Goal: Task Accomplishment & Management: Manage account settings

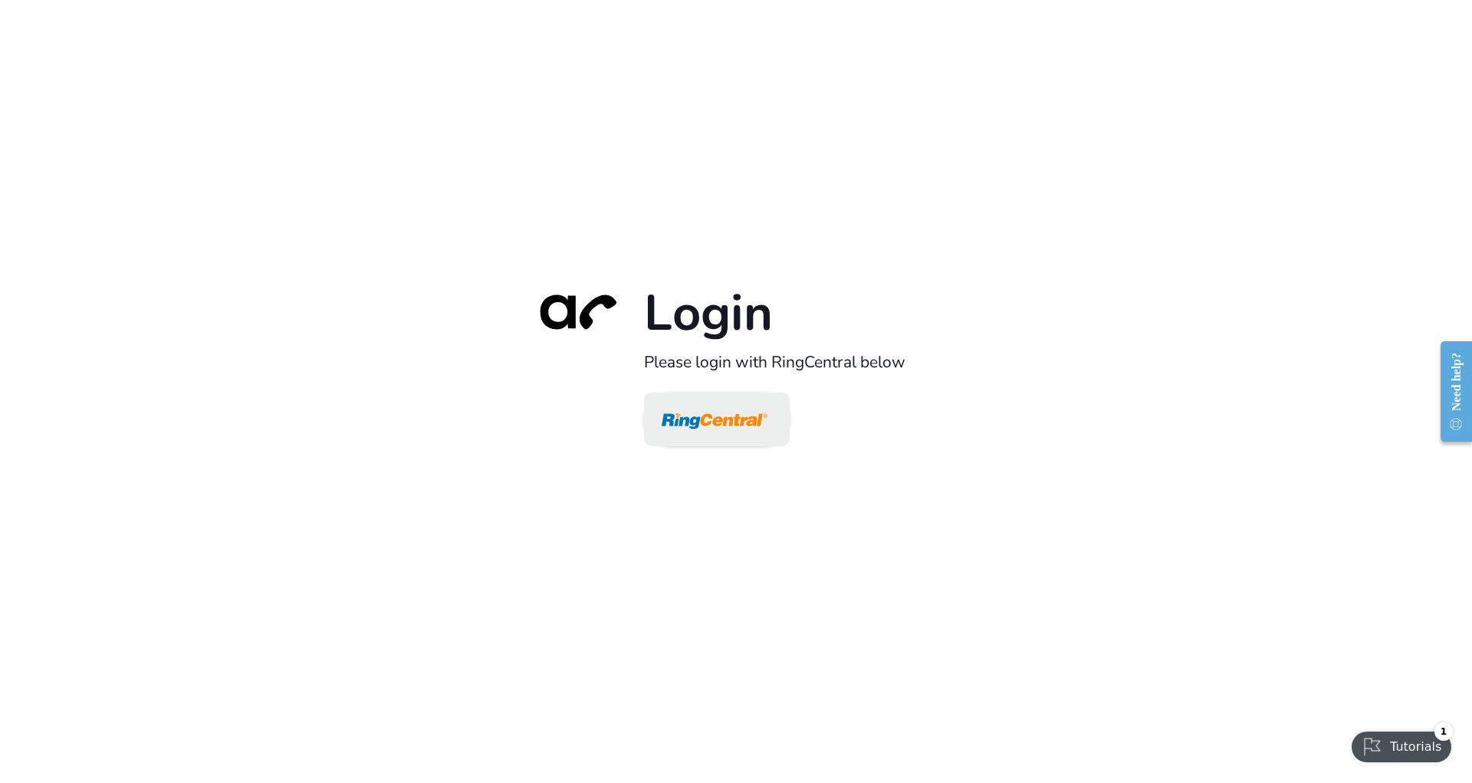
click at [688, 429] on img at bounding box center [715, 421] width 106 height 50
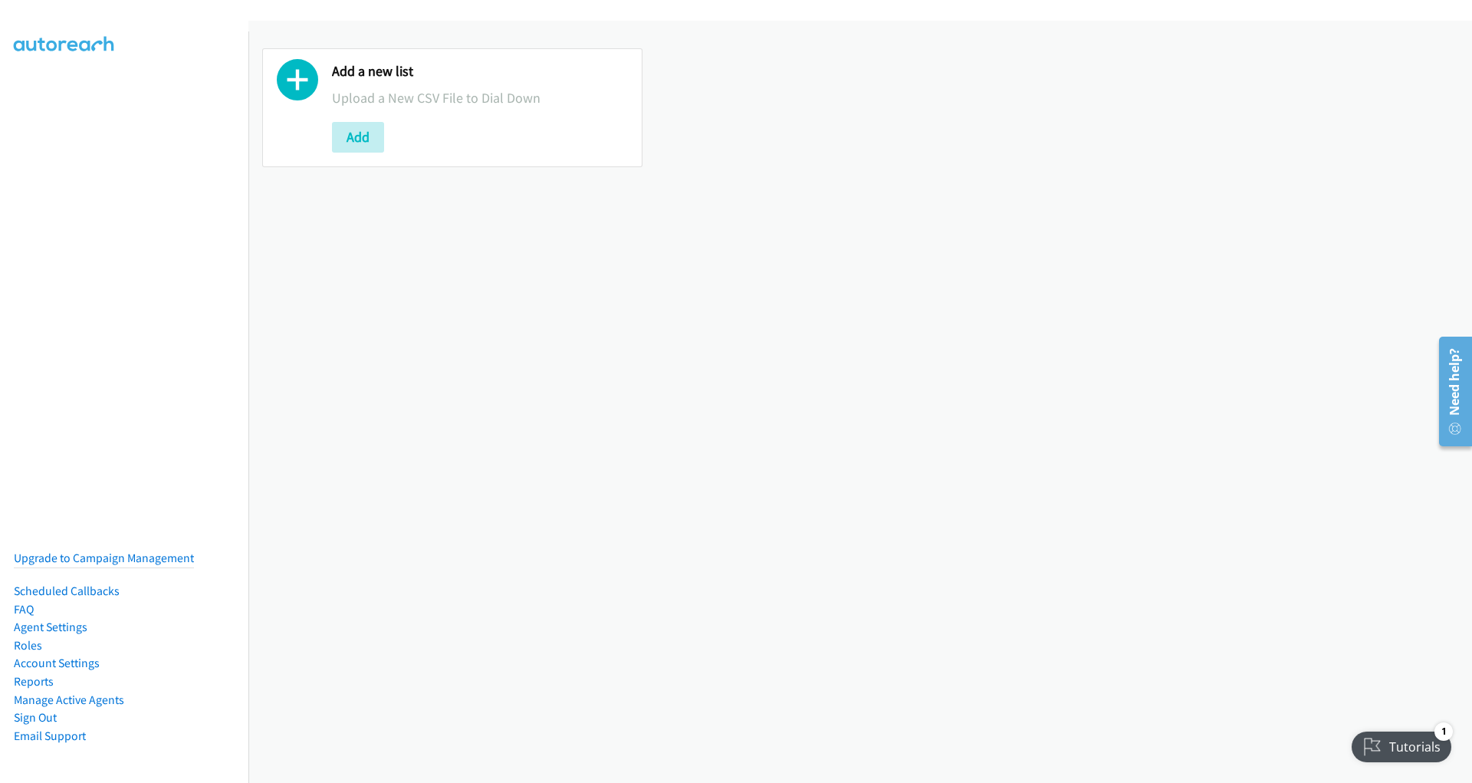
click at [975, 58] on div "Add a new list Upload a New CSV File to Dial Down Add" at bounding box center [860, 108] width 1224 height 146
click at [381, 212] on div "Add a new list Upload a New CSV File to Dial Down Add" at bounding box center [860, 402] width 1224 height 762
click at [225, 462] on nav "Upgrade to Campaign Management Scheduled Callbacks FAQ Agent Settings Roles Acc…" at bounding box center [124, 422] width 249 height 783
drag, startPoint x: 312, startPoint y: 449, endPoint x: 305, endPoint y: 458, distance: 12.1
click at [310, 453] on div "Add a new list Upload a New CSV File to Dial Down Add" at bounding box center [860, 402] width 1224 height 762
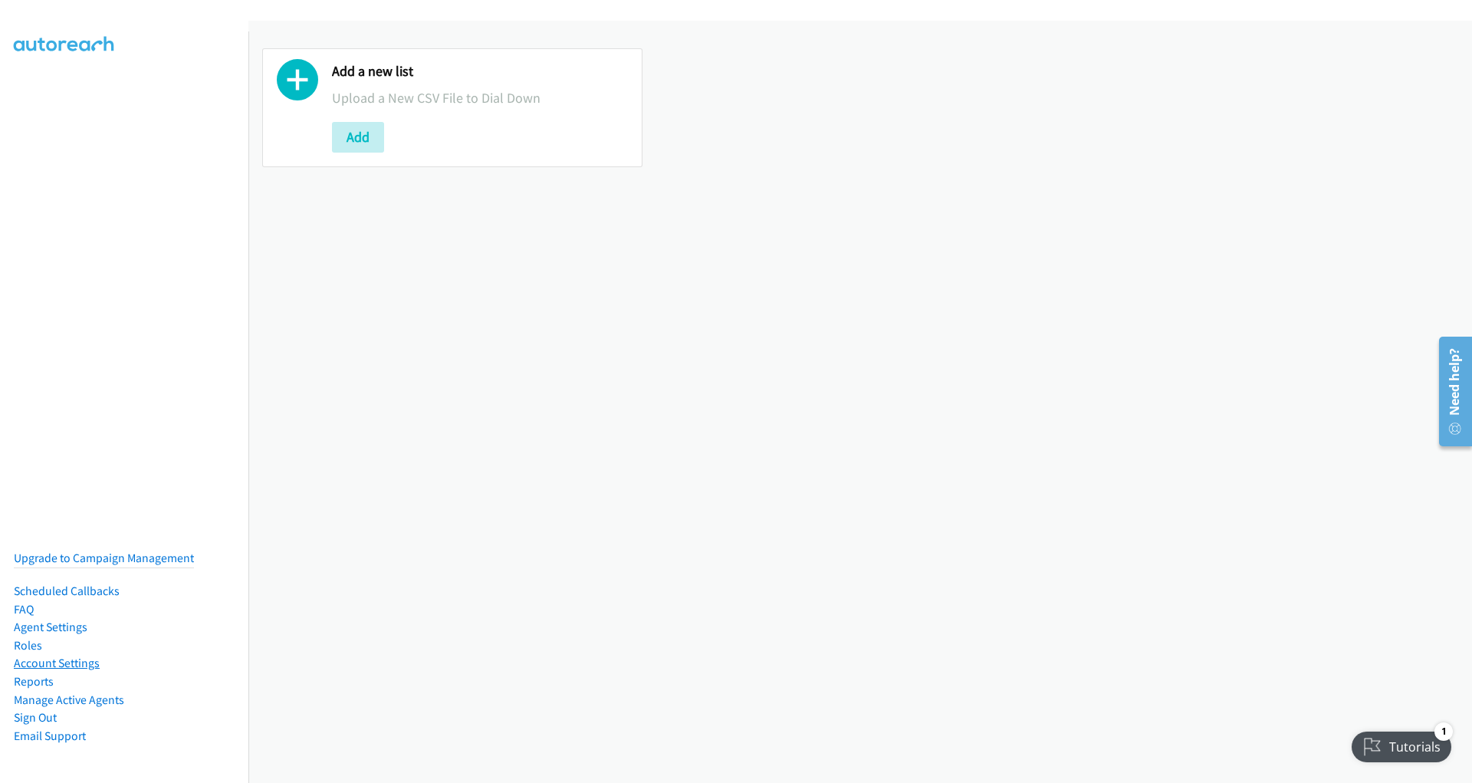
click at [45, 656] on link "Account Settings" at bounding box center [57, 663] width 86 height 15
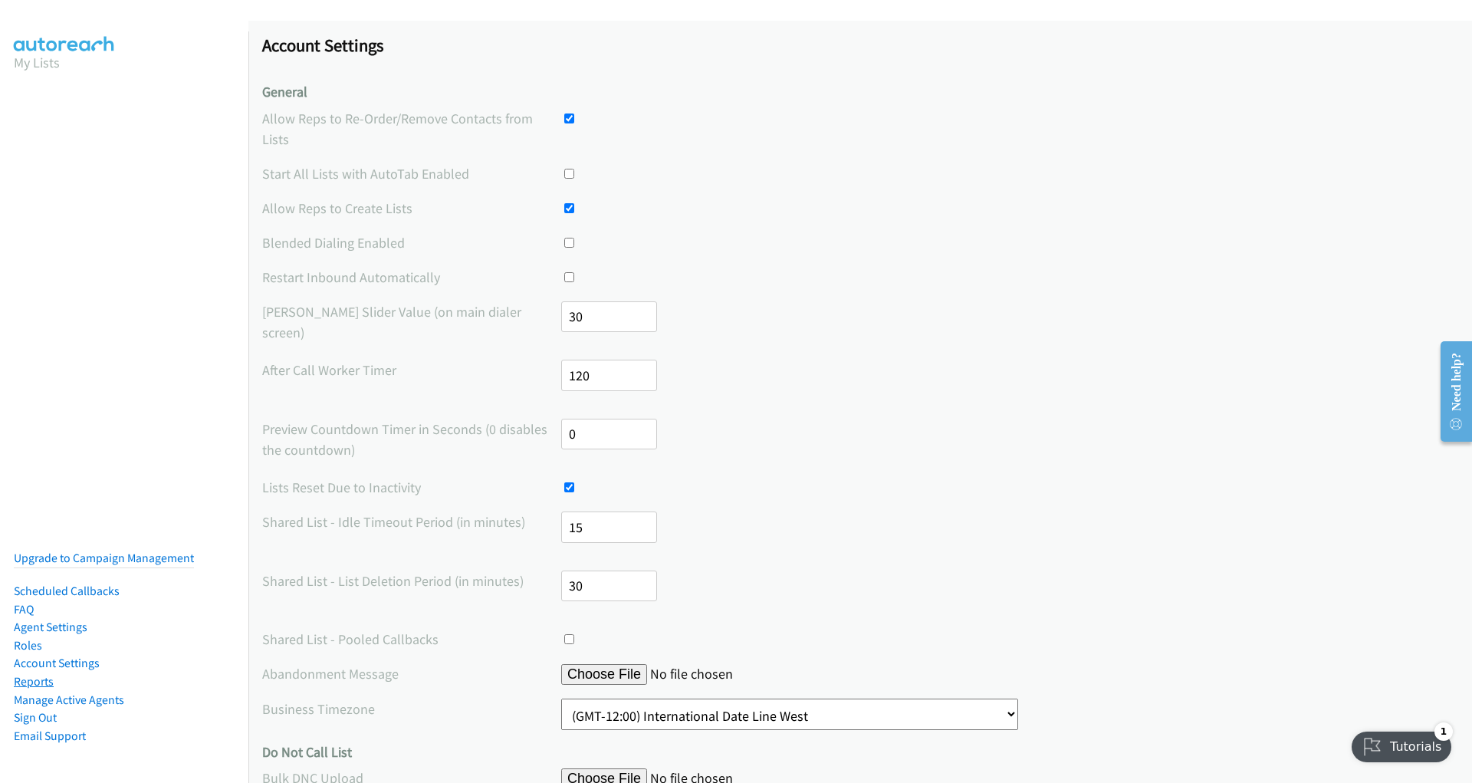
click at [37, 674] on link "Reports" at bounding box center [34, 681] width 40 height 15
drag, startPoint x: 182, startPoint y: 395, endPoint x: 187, endPoint y: 376, distance: 19.2
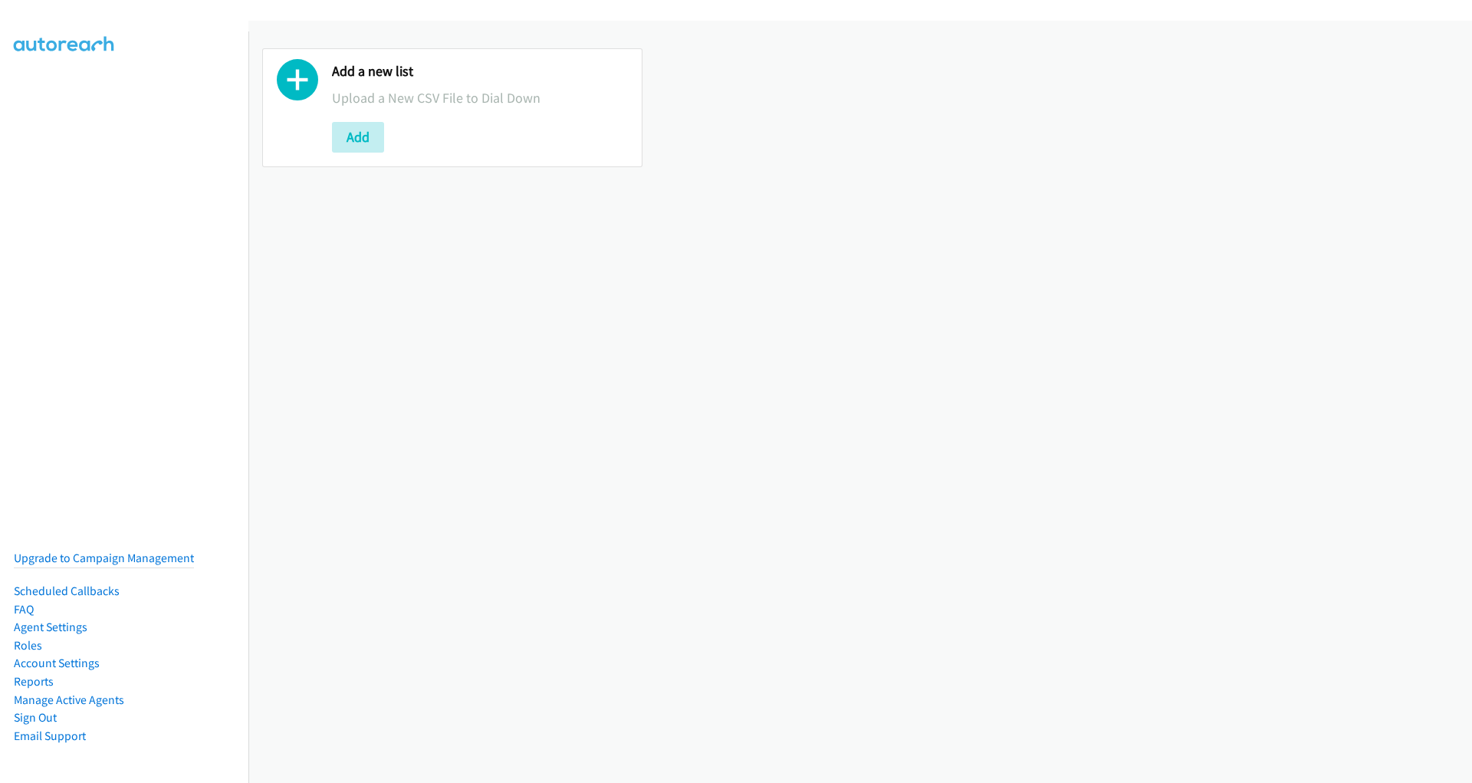
drag, startPoint x: 557, startPoint y: 469, endPoint x: 525, endPoint y: 457, distance: 34.5
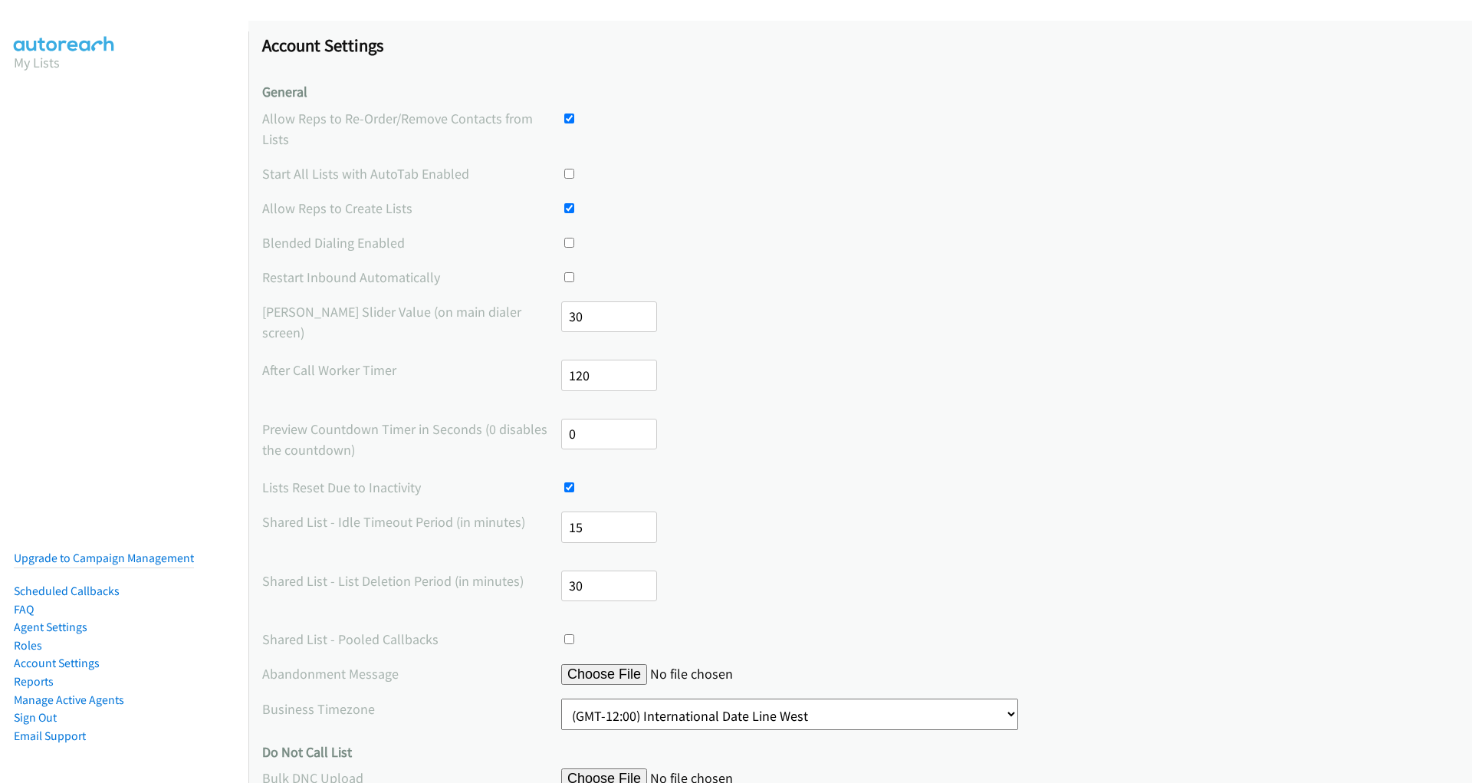
click at [67, 60] on section "My Lists" at bounding box center [124, 62] width 221 height 21
click at [77, 550] on link "Upgrade to Campaign Management" at bounding box center [104, 557] width 180 height 15
click at [117, 552] on link "Upgrade to Campaign Management" at bounding box center [104, 557] width 180 height 15
click at [869, 96] on h4 "General" at bounding box center [860, 93] width 1196 height 18
click at [67, 71] on section "My Lists" at bounding box center [124, 62] width 221 height 21
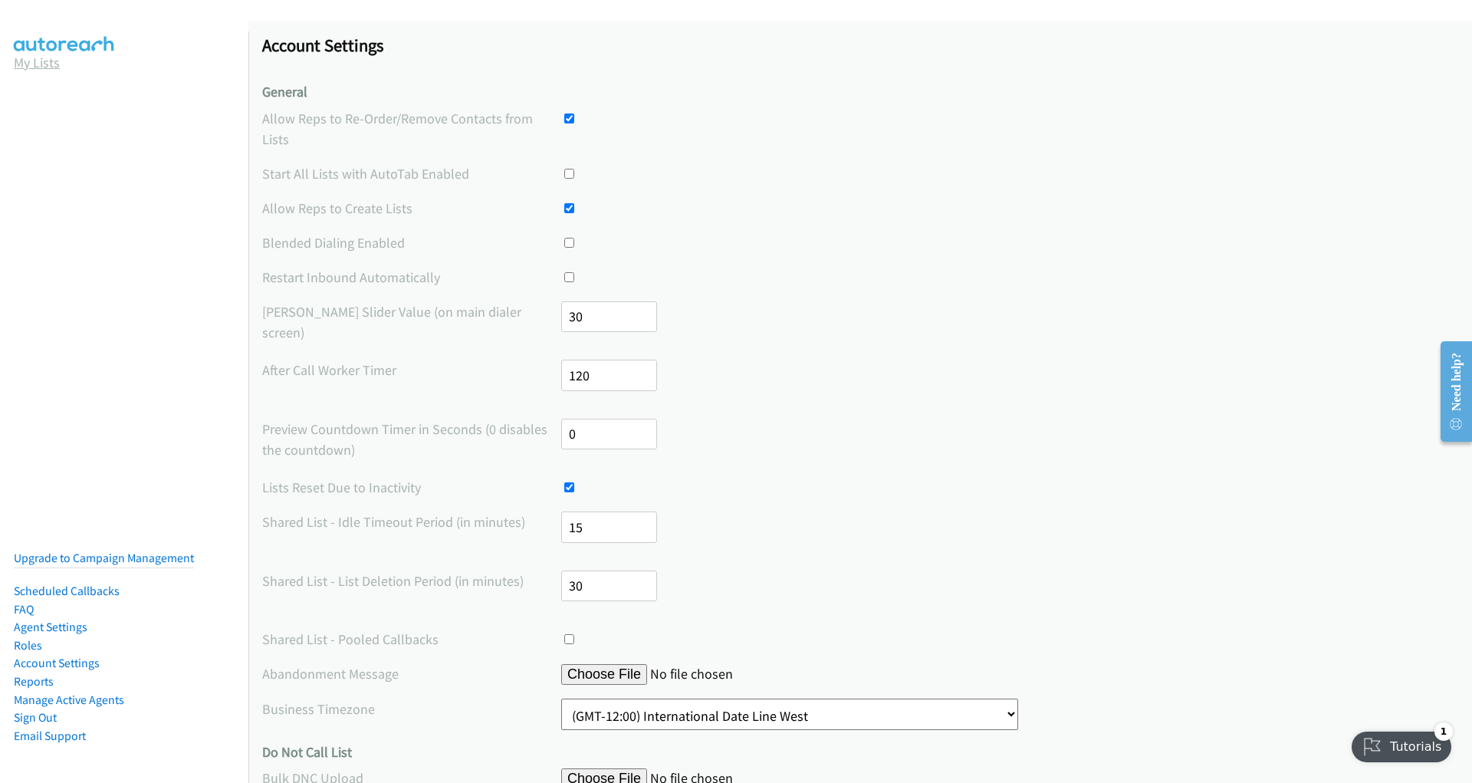
click at [58, 55] on link "My Lists" at bounding box center [37, 63] width 46 height 18
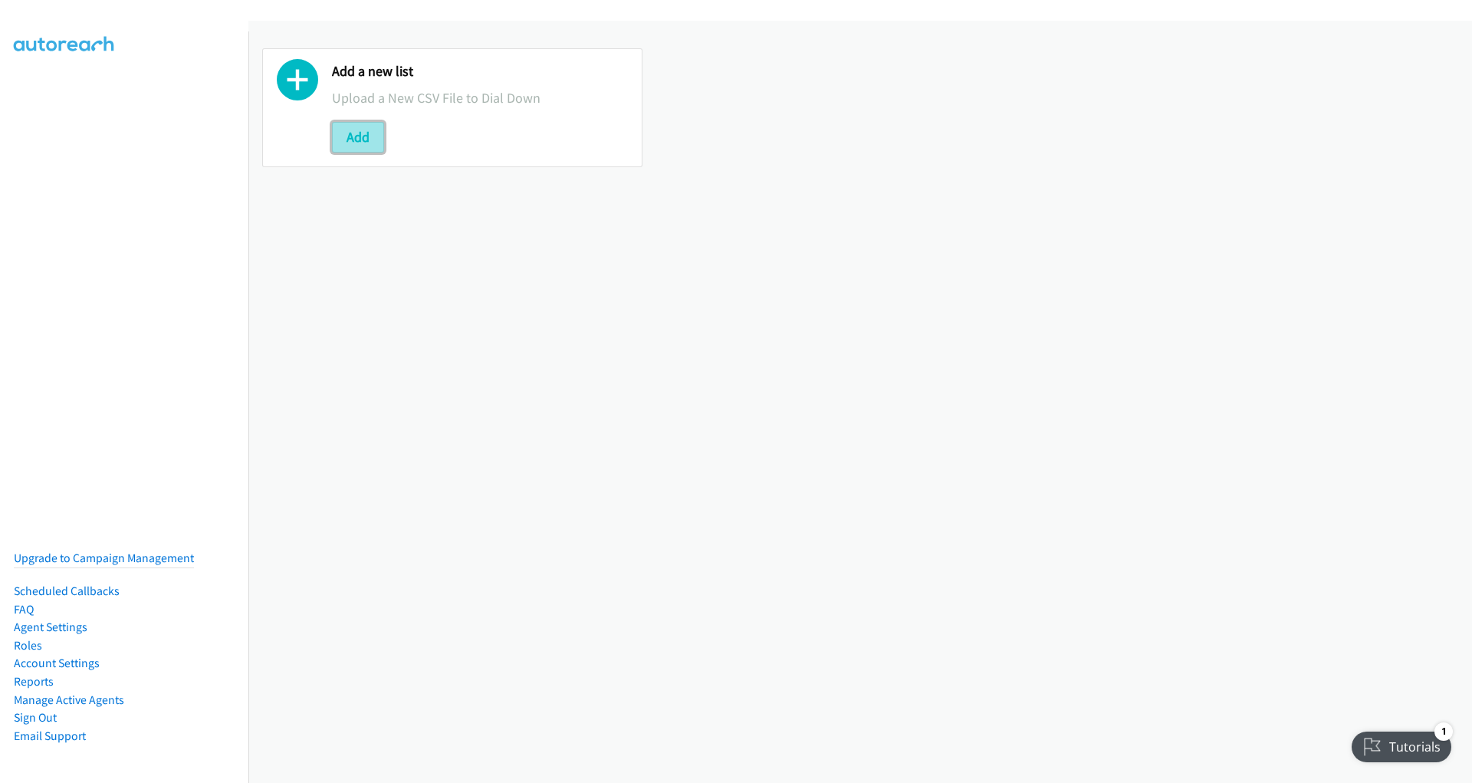
click at [363, 133] on button "Add" at bounding box center [358, 137] width 52 height 31
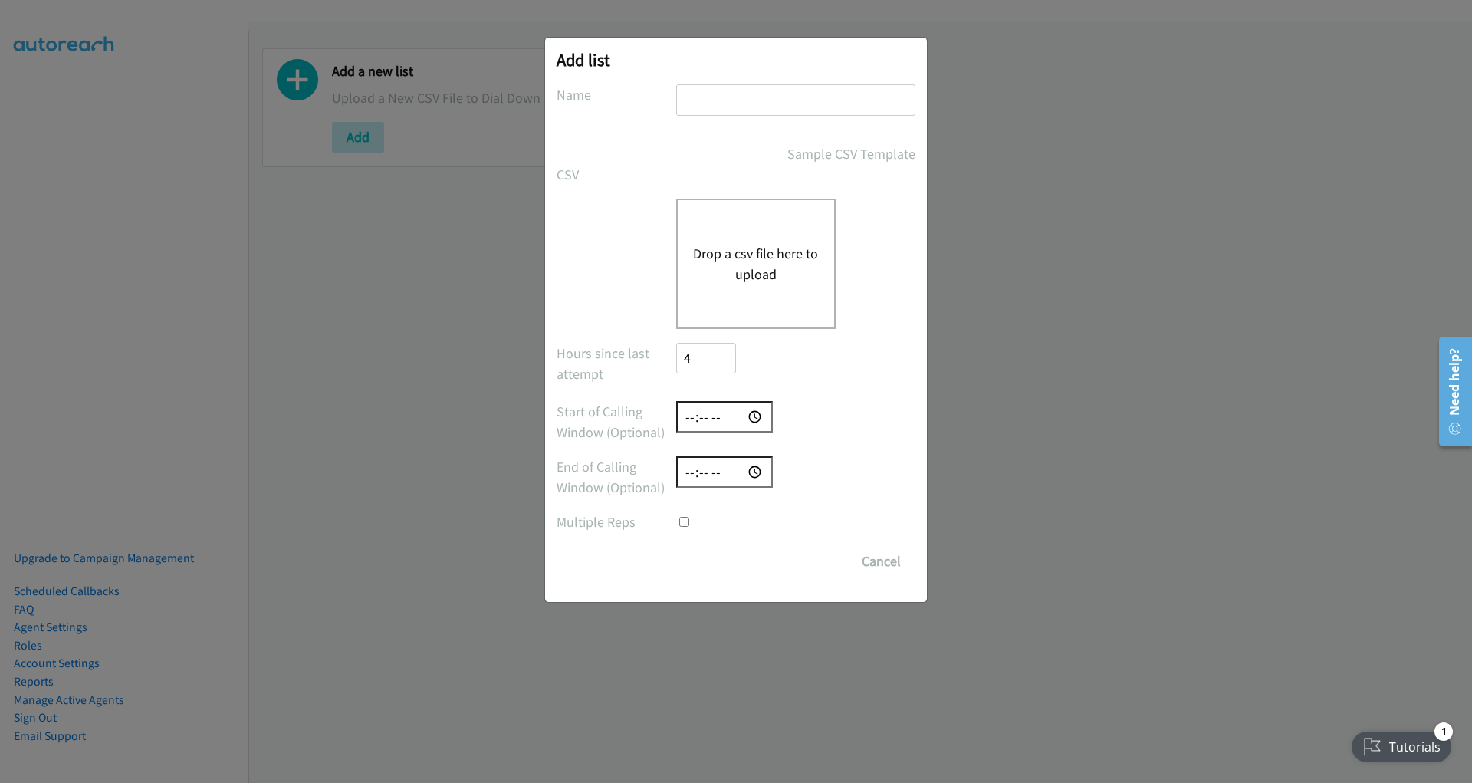
click at [835, 160] on link "Sample CSV Template" at bounding box center [851, 153] width 128 height 21
drag, startPoint x: 707, startPoint y: 353, endPoint x: 678, endPoint y: 357, distance: 29.4
click at [678, 357] on input "4" at bounding box center [706, 358] width 60 height 31
click at [871, 381] on div "Hours since last attempt" at bounding box center [736, 365] width 359 height 45
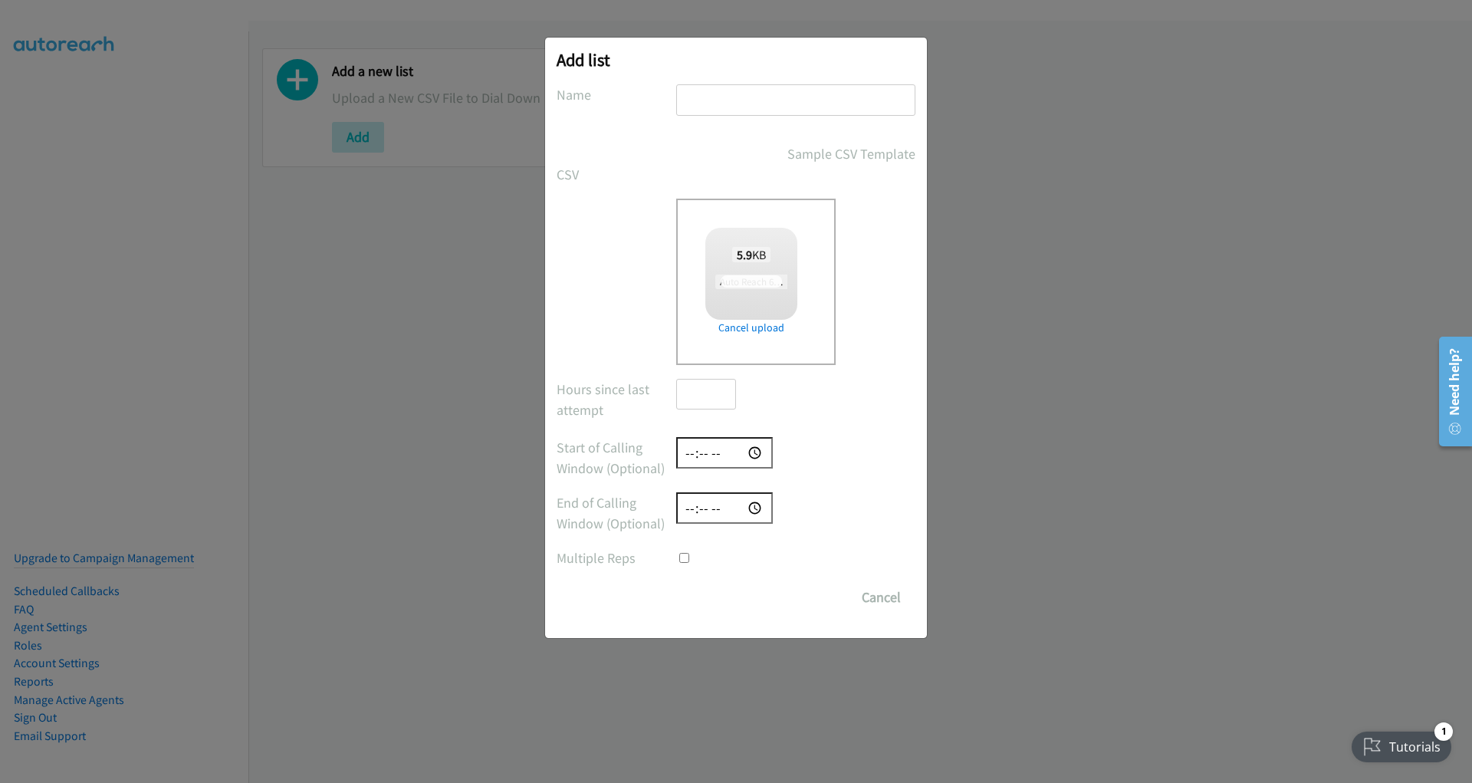
checkbox input "true"
click at [729, 102] on input "text" at bounding box center [795, 99] width 239 height 31
type input "61-161"
click at [738, 596] on input "Save List" at bounding box center [716, 597] width 81 height 31
click at [697, 390] on input "number" at bounding box center [706, 394] width 60 height 31
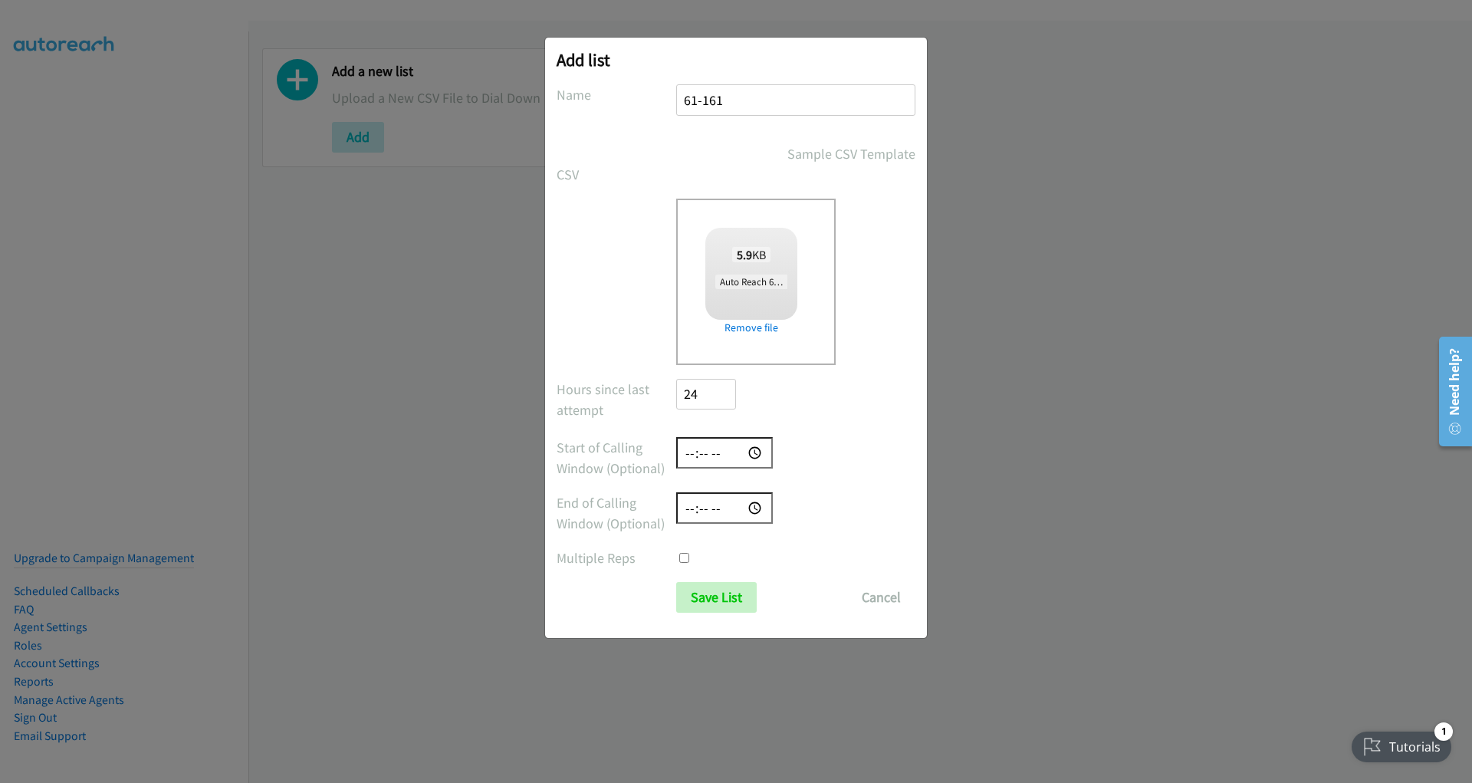
type input "24"
click at [852, 443] on div at bounding box center [795, 452] width 239 height 31
click at [717, 597] on input "Save List" at bounding box center [716, 597] width 81 height 31
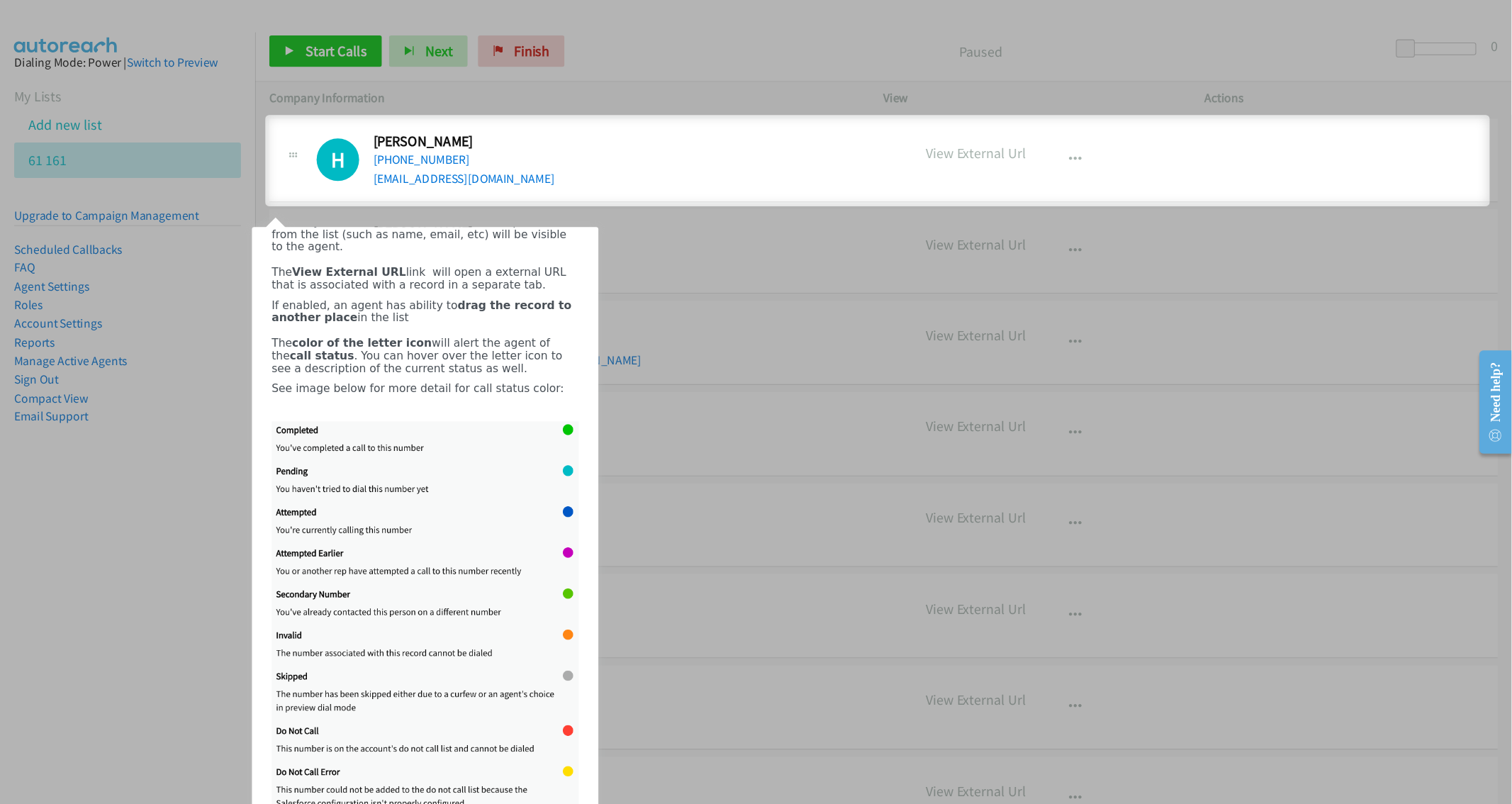
scroll to position [87, 0]
drag, startPoint x: 1358, startPoint y: 132, endPoint x: 1357, endPoint y: 147, distance: 15.0
click at [1357, 147] on div at bounding box center [681, 362] width 1361 height 724
drag, startPoint x: 536, startPoint y: 422, endPoint x: 872, endPoint y: 649, distance: 405.5
drag, startPoint x: 1357, startPoint y: 120, endPoint x: 1338, endPoint y: 178, distance: 61.0
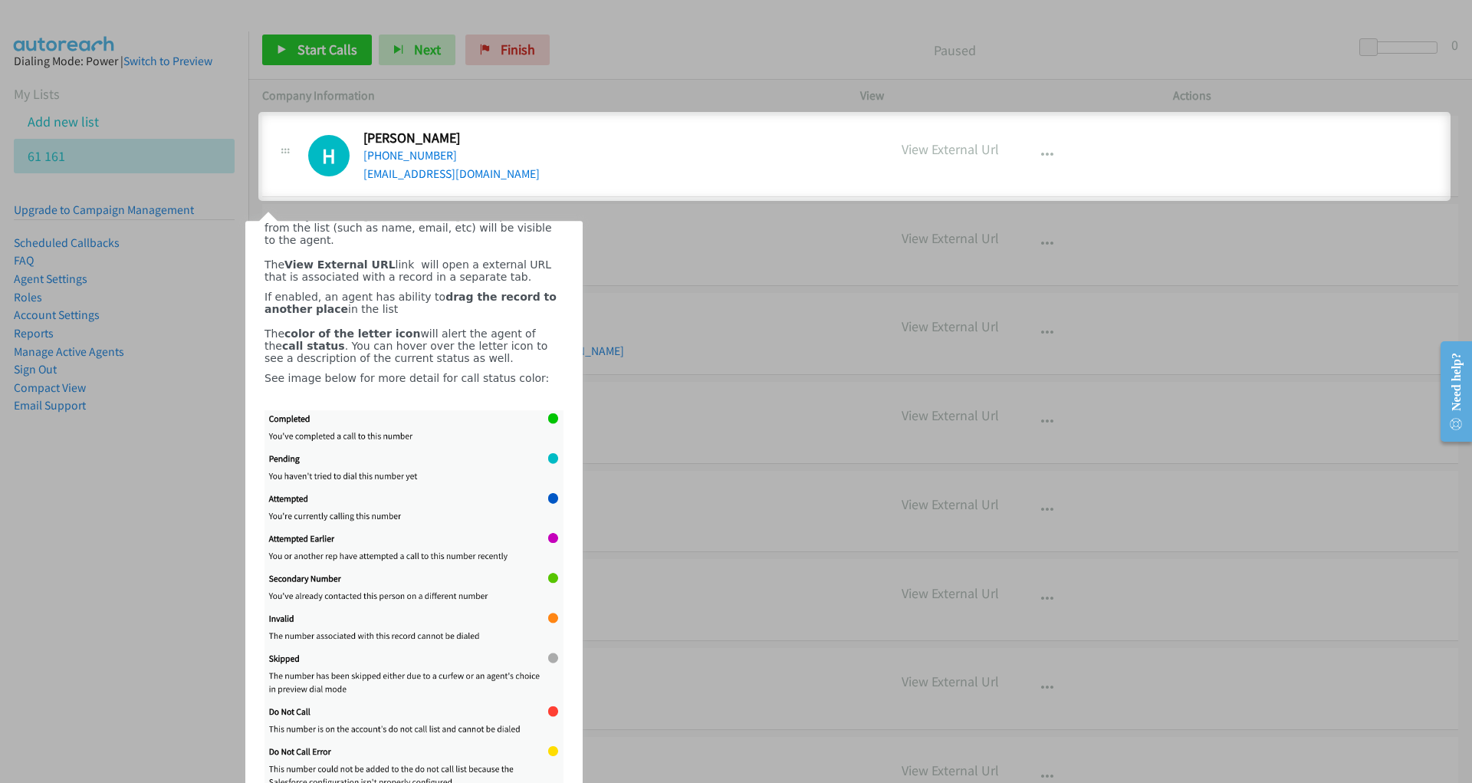
click at [1466, 177] on div at bounding box center [736, 391] width 1472 height 783
click at [437, 259] on div "Here is your call list. Information that was uploaded from the list (such as na…" at bounding box center [414, 246] width 299 height 74
click at [519, 174] on div at bounding box center [736, 391] width 1472 height 783
click at [297, 258] on span "The View External URL" at bounding box center [330, 264] width 131 height 12
click at [237, 311] on html "Call List Records Here is your call list. Information that was uploaded from th…" at bounding box center [413, 535] width 357 height 669
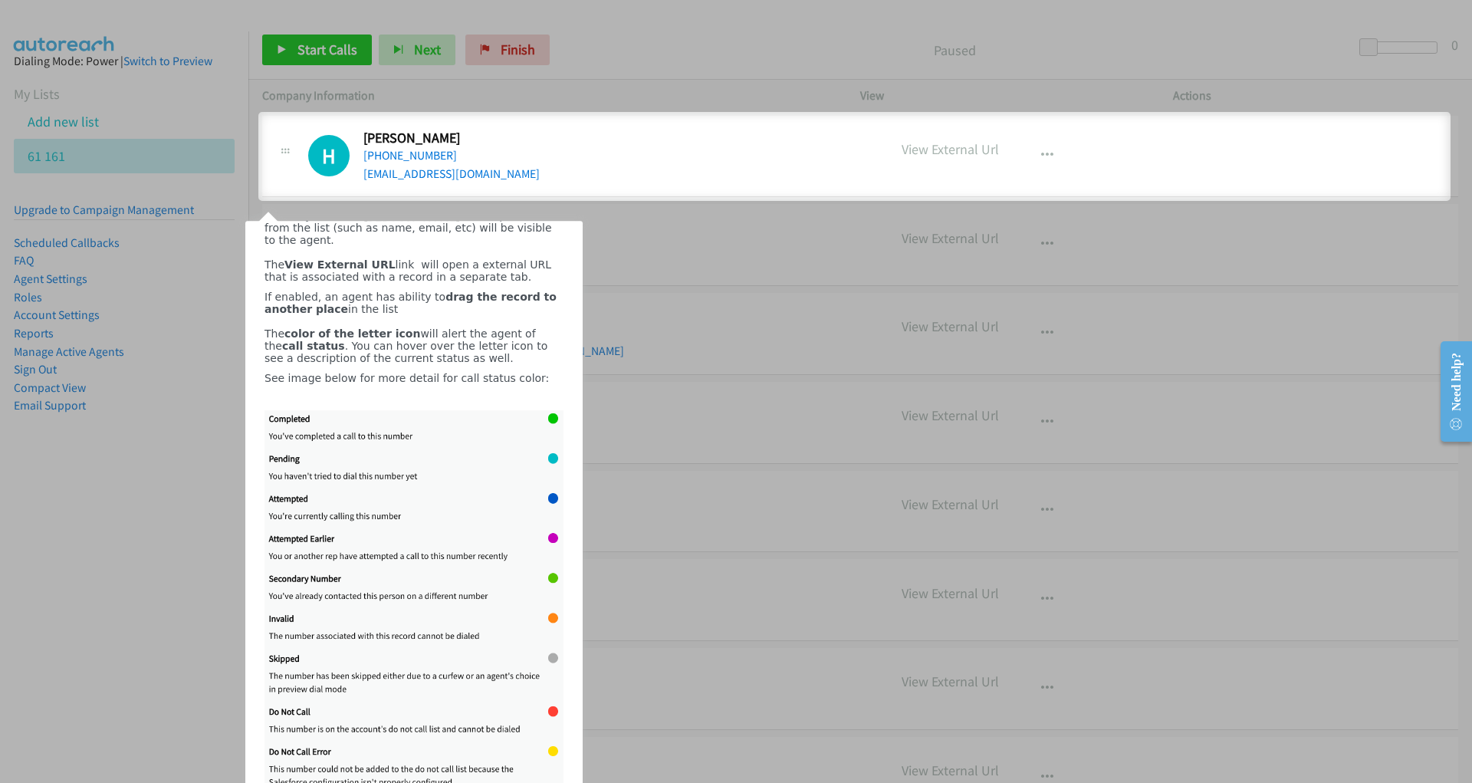
click at [216, 483] on div at bounding box center [736, 391] width 1472 height 783
click at [962, 143] on div at bounding box center [736, 391] width 1472 height 783
click at [958, 147] on div at bounding box center [736, 391] width 1472 height 783
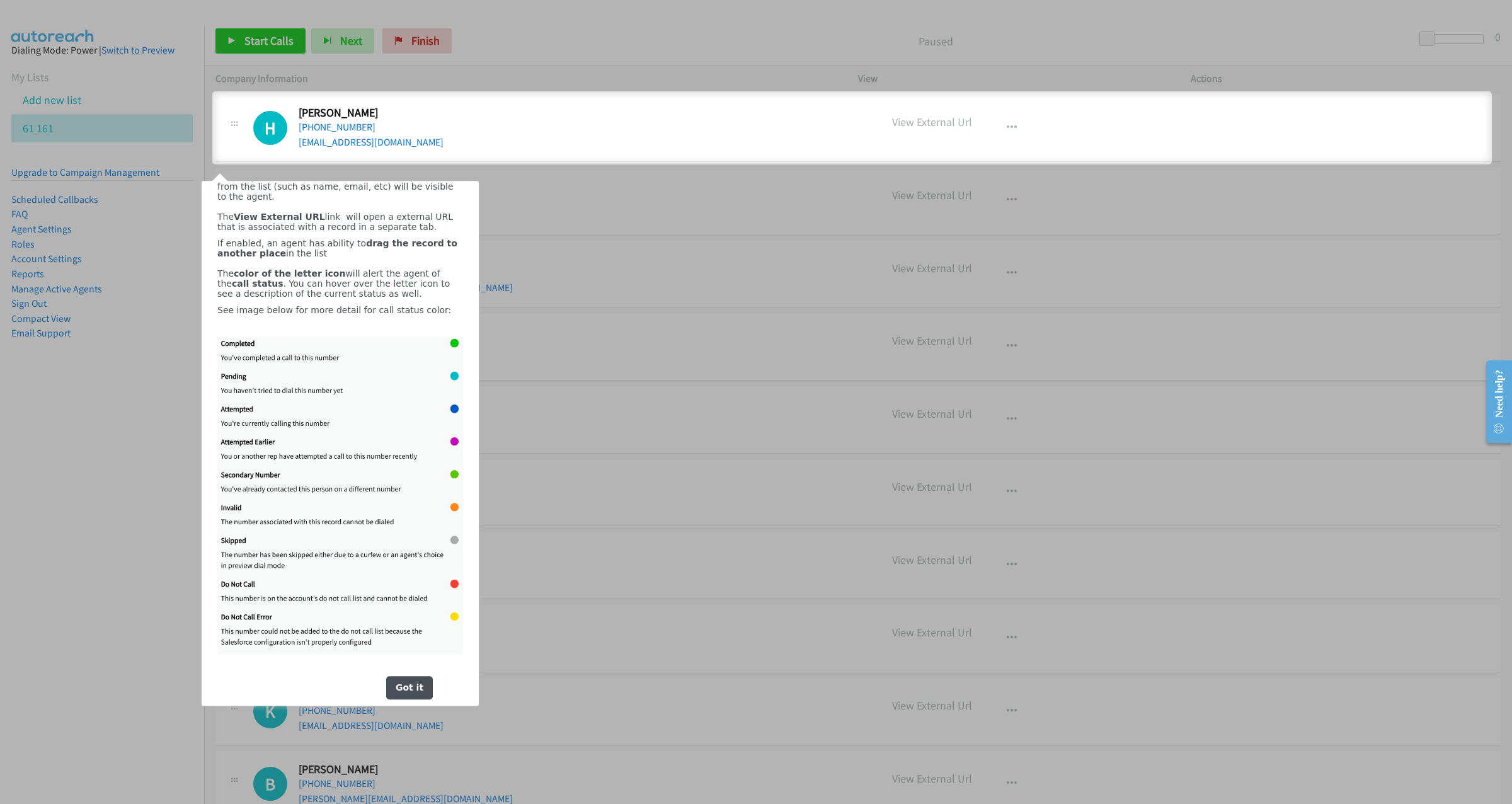
scroll to position [77, 0]
click at [404, 643] on div "Got it" at bounding box center [408, 688] width 47 height 23
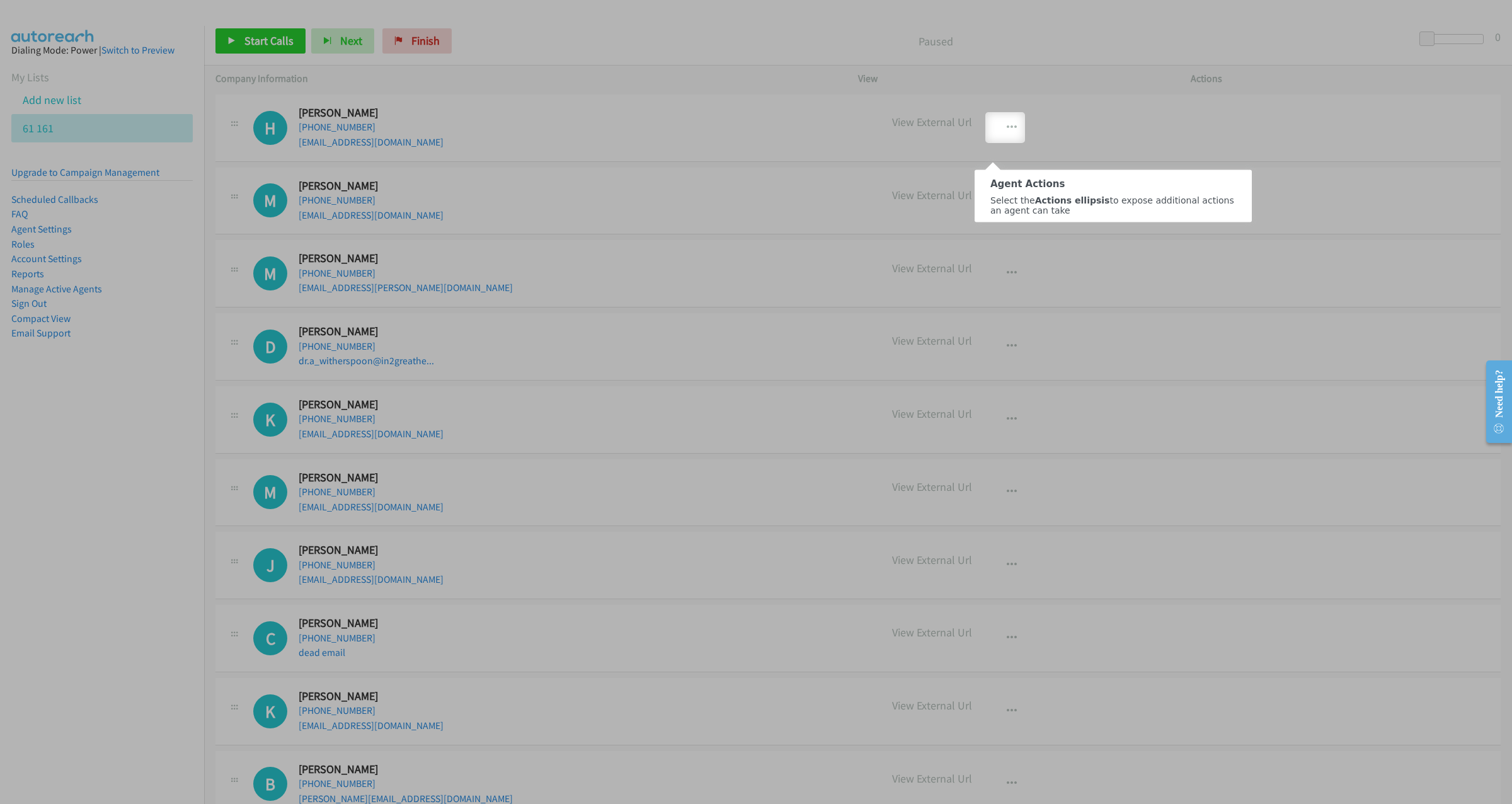
scroll to position [0, 0]
click at [1019, 136] on button "button" at bounding box center [1012, 127] width 34 height 25
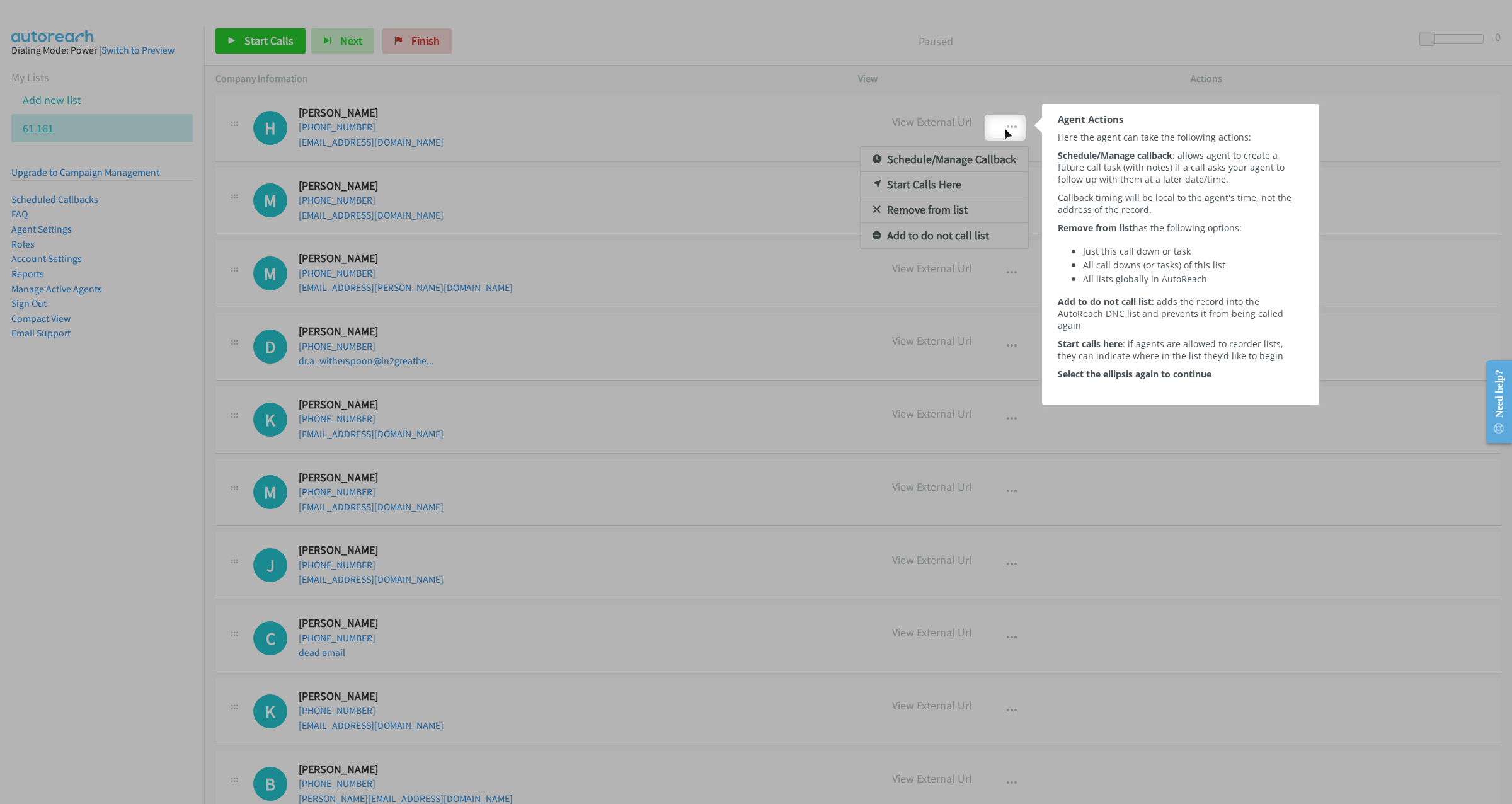
click at [1016, 89] on div at bounding box center [756, 58] width 1512 height 115
click at [1071, 138] on span "Here the agent can take the following actions:" at bounding box center [1153, 136] width 193 height 12
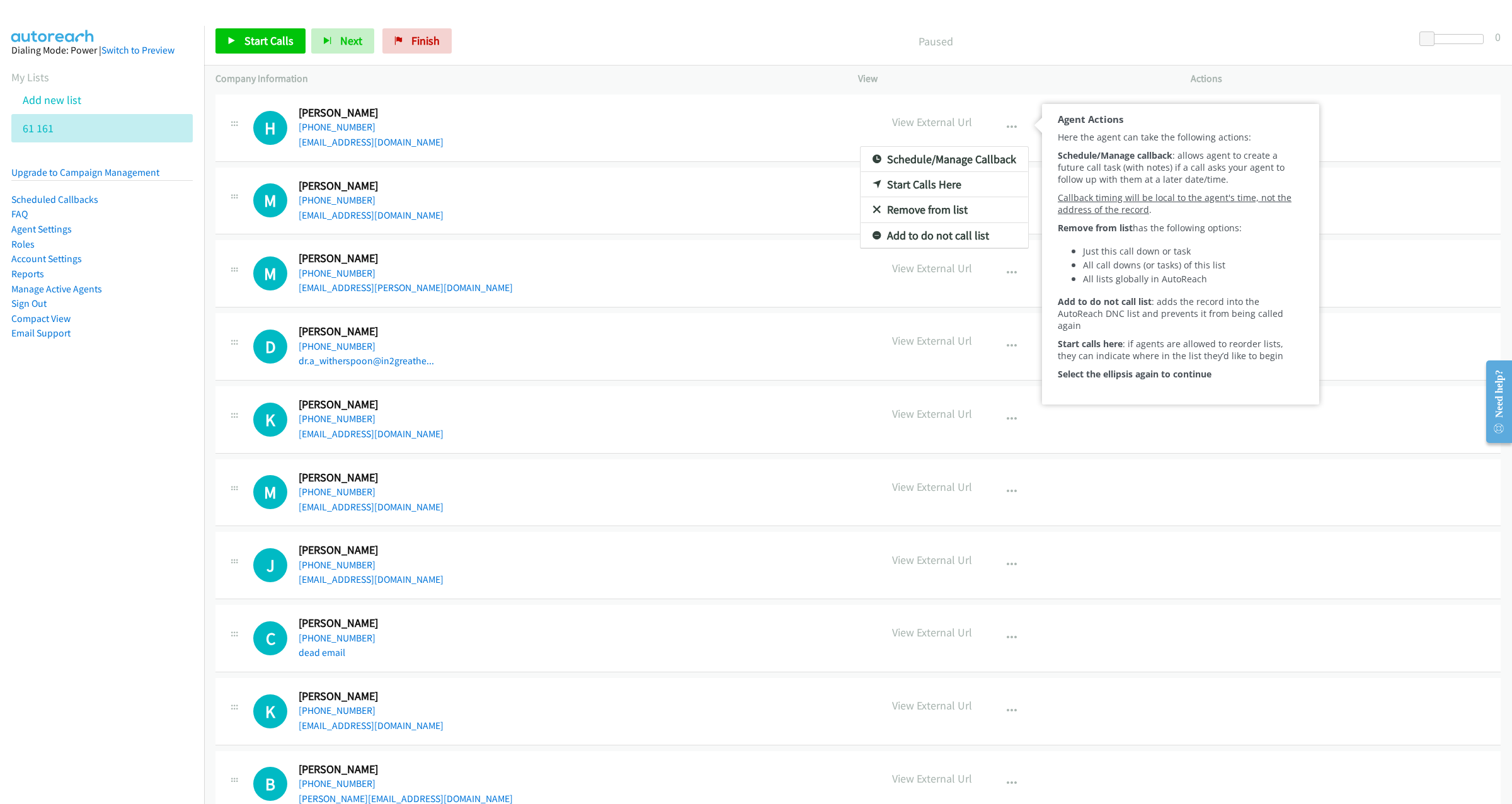
click at [1004, 124] on div at bounding box center [756, 402] width 1512 height 804
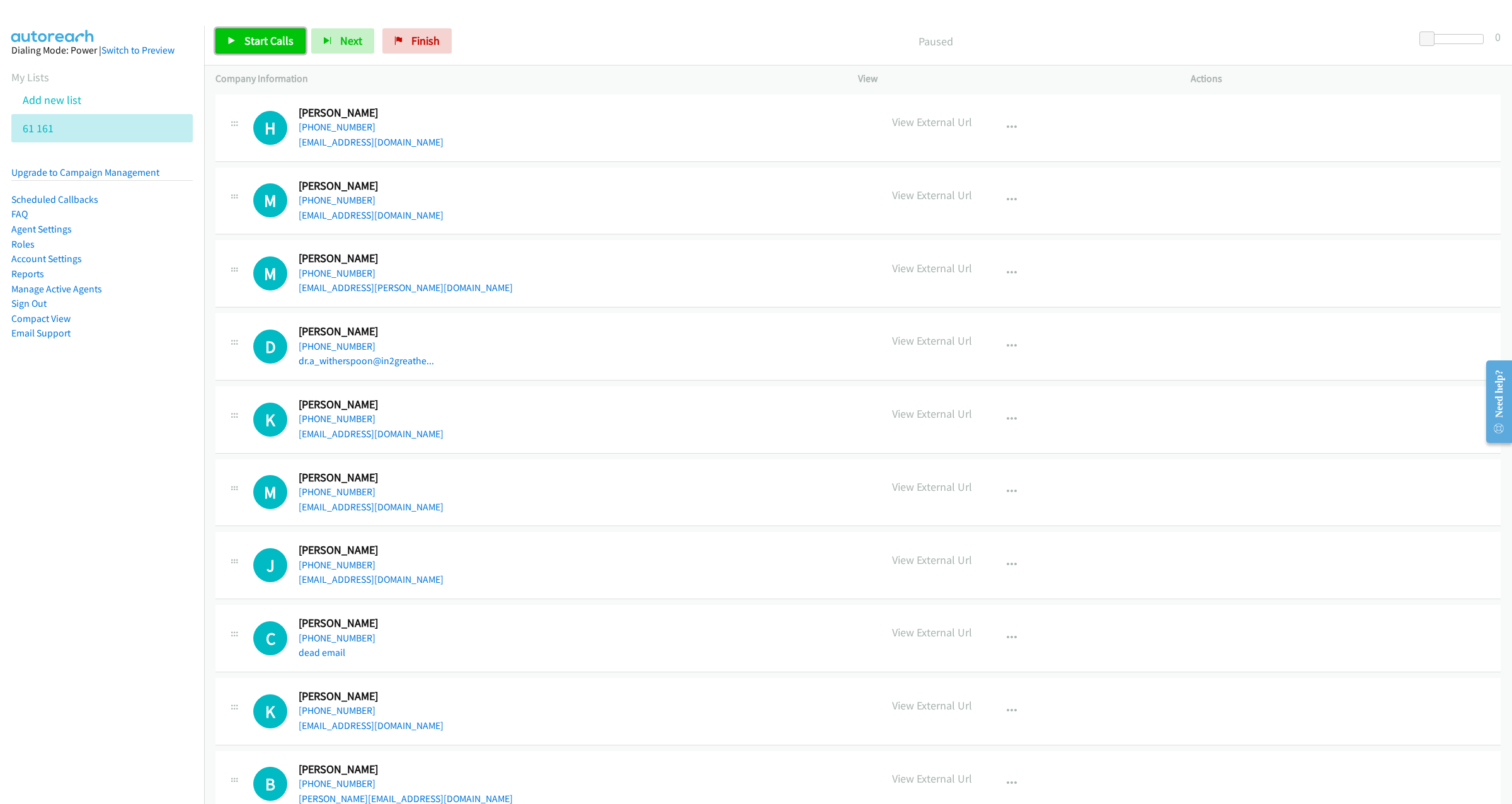
click at [260, 39] on span "Start Calls" at bounding box center [269, 41] width 49 height 15
click at [325, 34] on span "Next" at bounding box center [330, 41] width 22 height 15
click at [382, 40] on link "Finish" at bounding box center [396, 41] width 69 height 25
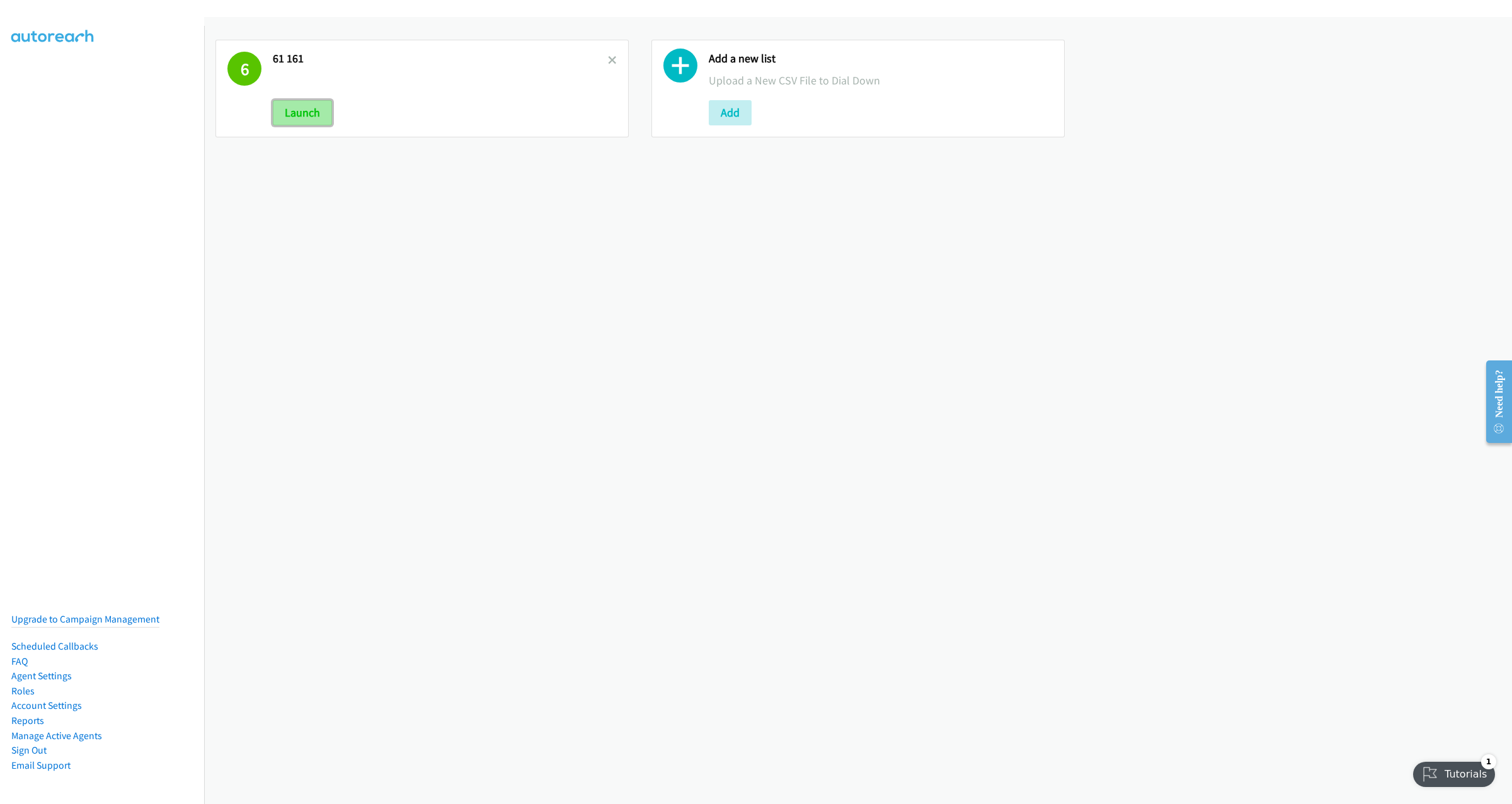
click at [309, 120] on button "Launch" at bounding box center [302, 113] width 59 height 25
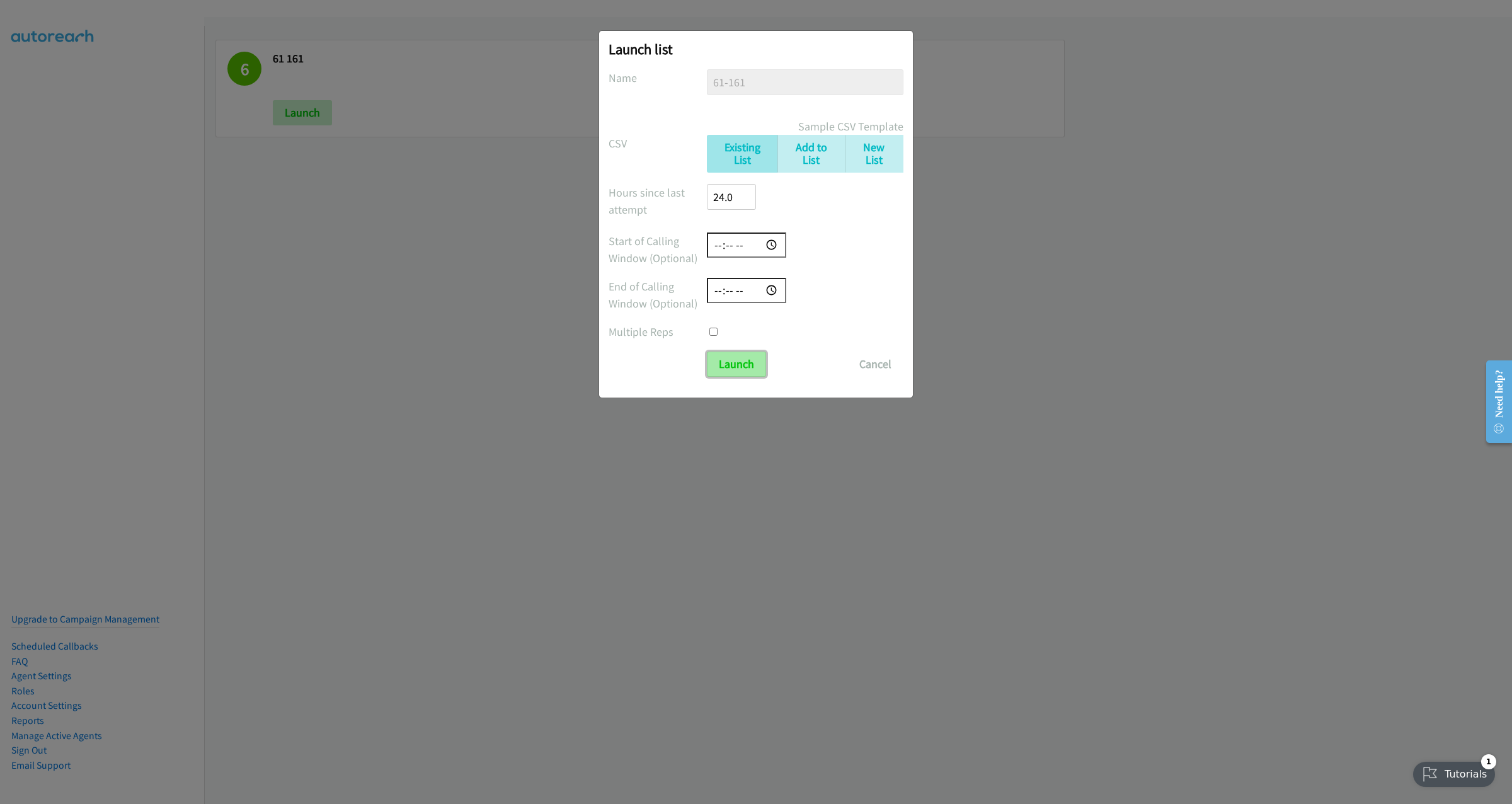
click at [728, 368] on input "Launch" at bounding box center [736, 364] width 59 height 25
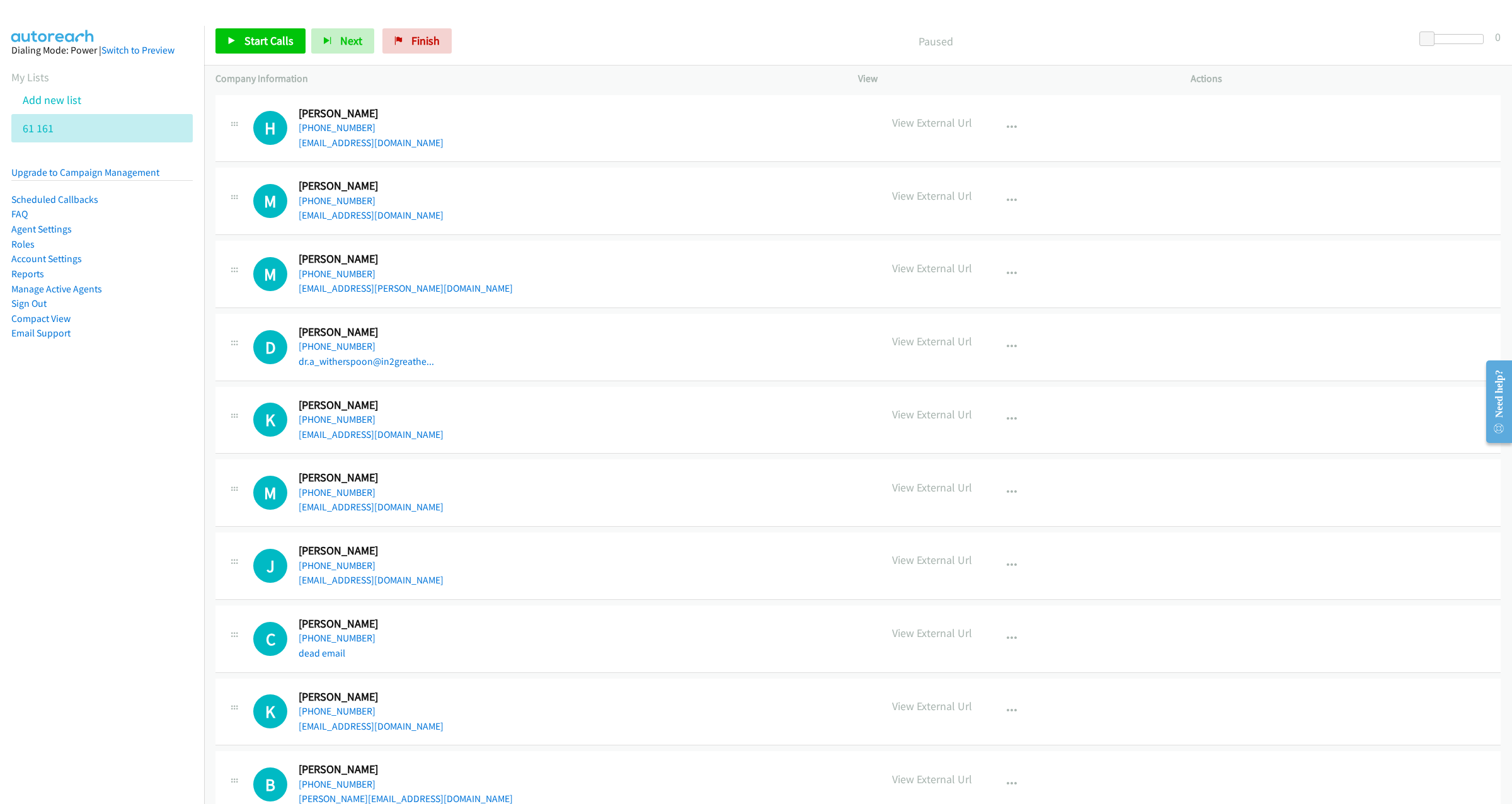
click at [235, 196] on icon at bounding box center [234, 199] width 15 height 7
click at [463, 193] on div "M Callback Scheduled Matt Ryan America/Los_Angeles +1 253-353-3896 dr.mattryan.…" at bounding box center [561, 201] width 616 height 44
click at [324, 47] on button "Next" at bounding box center [343, 41] width 63 height 25
click at [339, 50] on button "Next" at bounding box center [343, 41] width 63 height 25
click at [34, 315] on link "Compact View" at bounding box center [41, 318] width 59 height 12
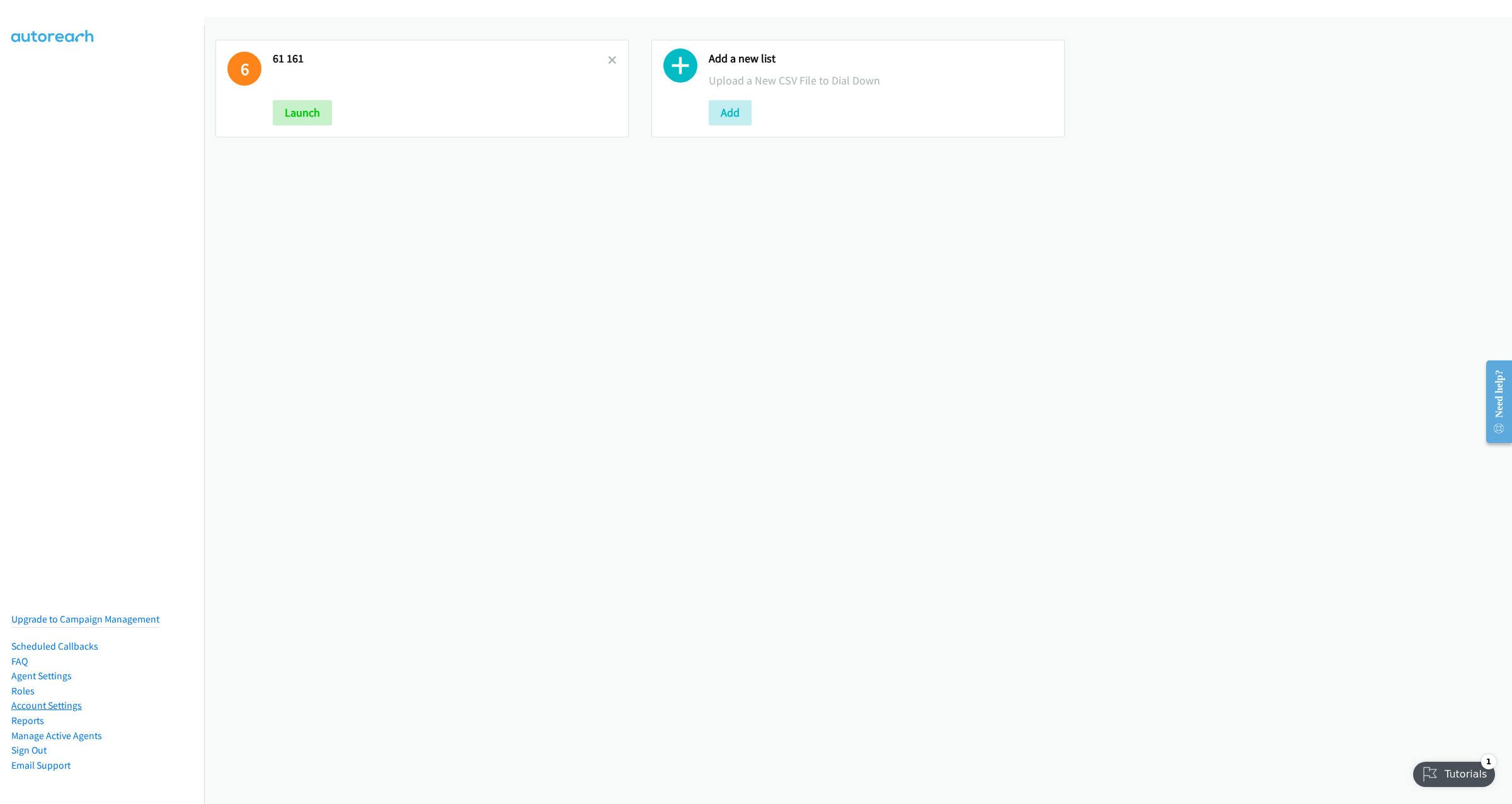
click at [38, 700] on link "Account Settings" at bounding box center [47, 705] width 71 height 12
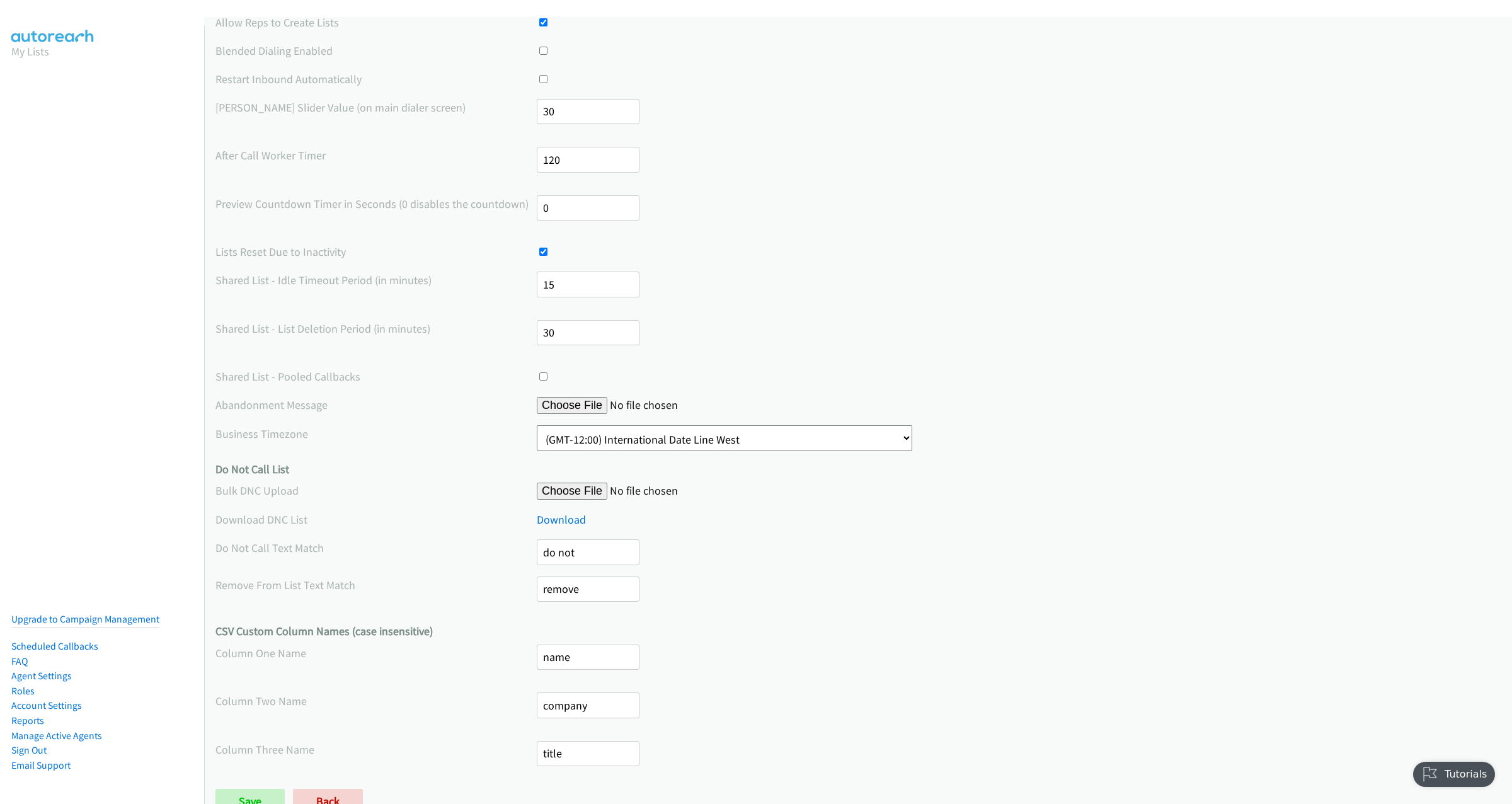
scroll to position [174, 0]
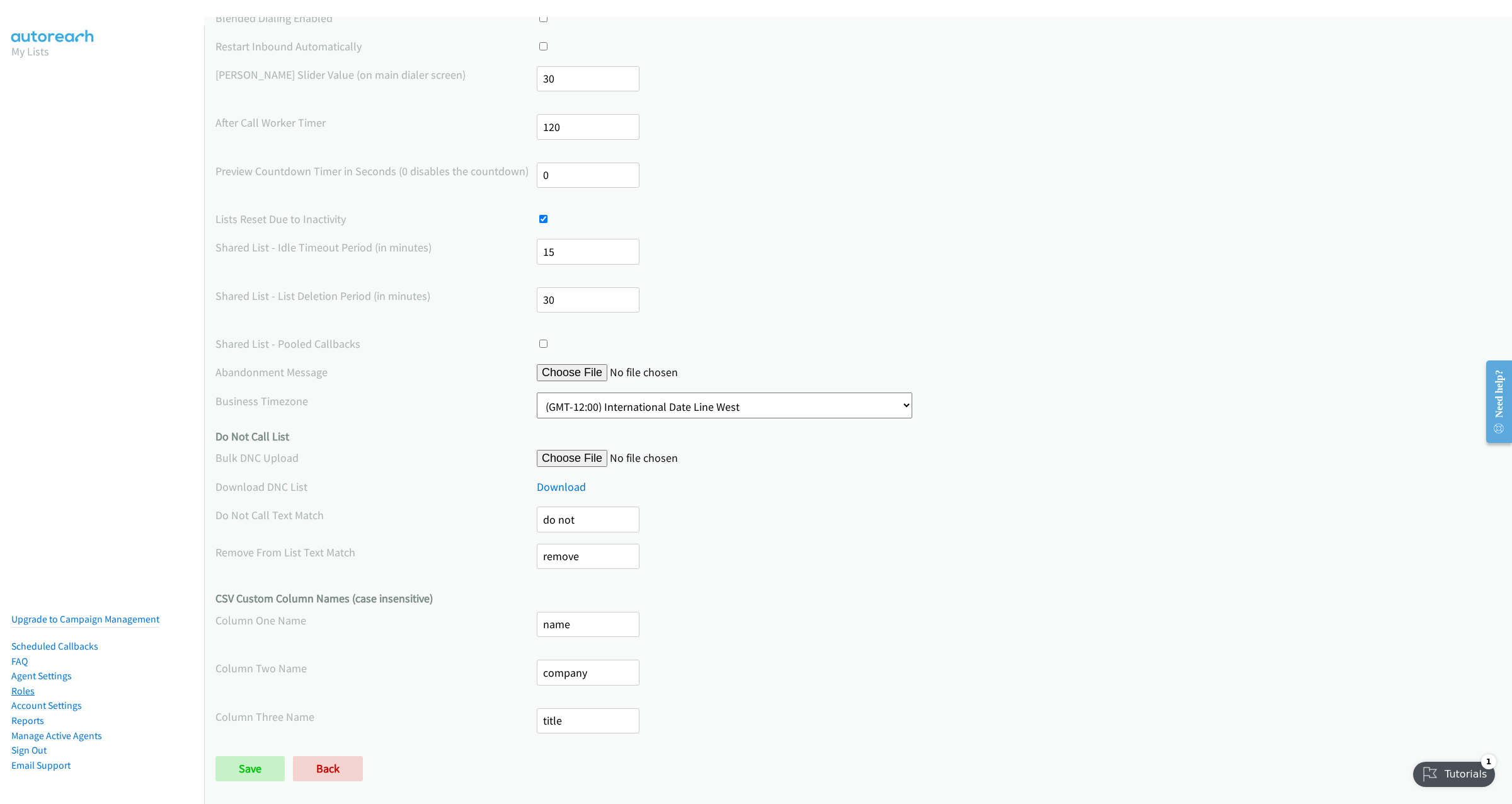
click at [27, 685] on link "Roles" at bounding box center [23, 691] width 23 height 12
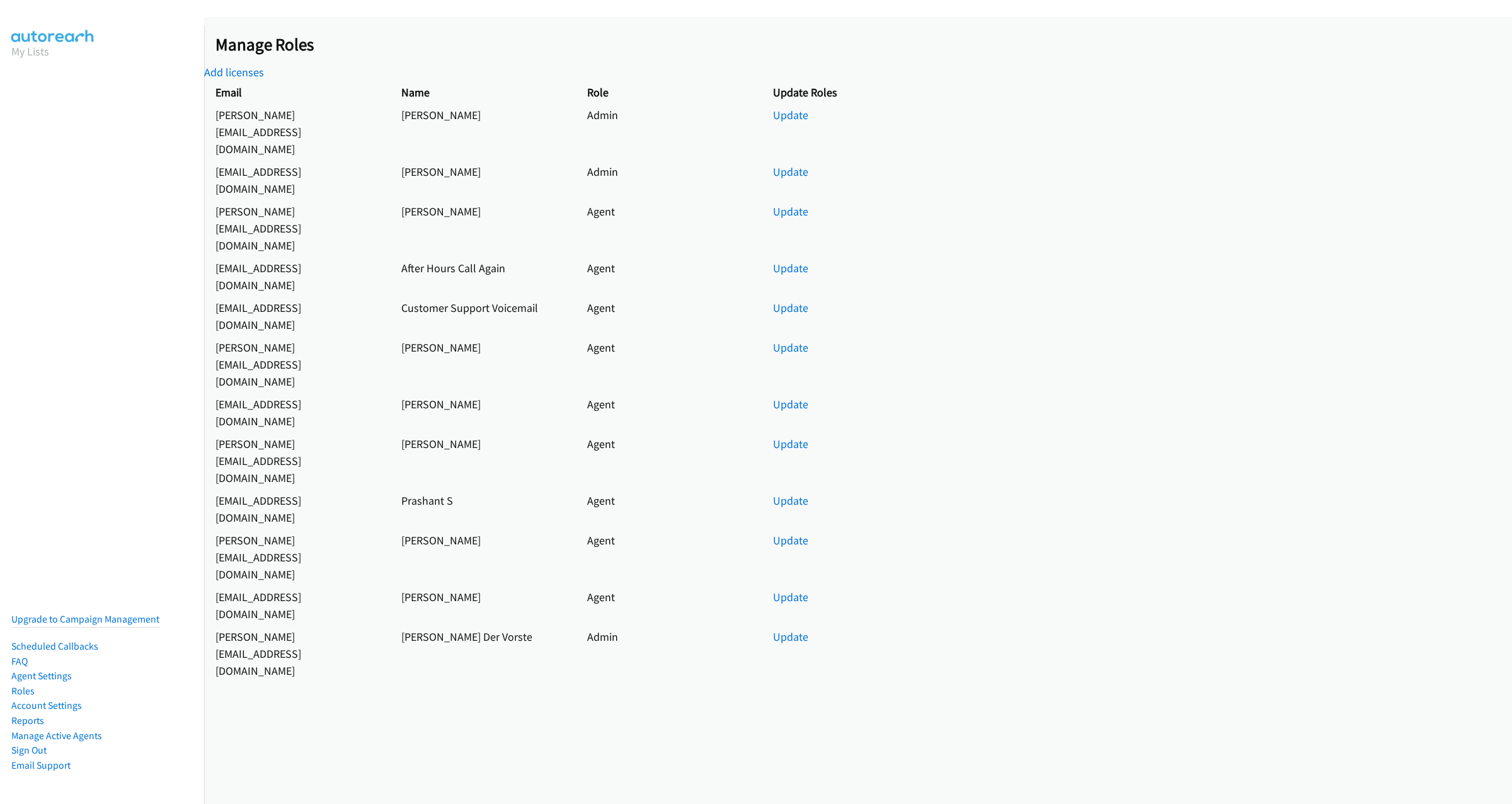
click at [127, 529] on nav "My Lists Upgrade to Campaign Management Scheduled Callbacks FAQ Agent Settings …" at bounding box center [102, 427] width 205 height 804
click at [67, 700] on link "Account Settings" at bounding box center [47, 705] width 71 height 12
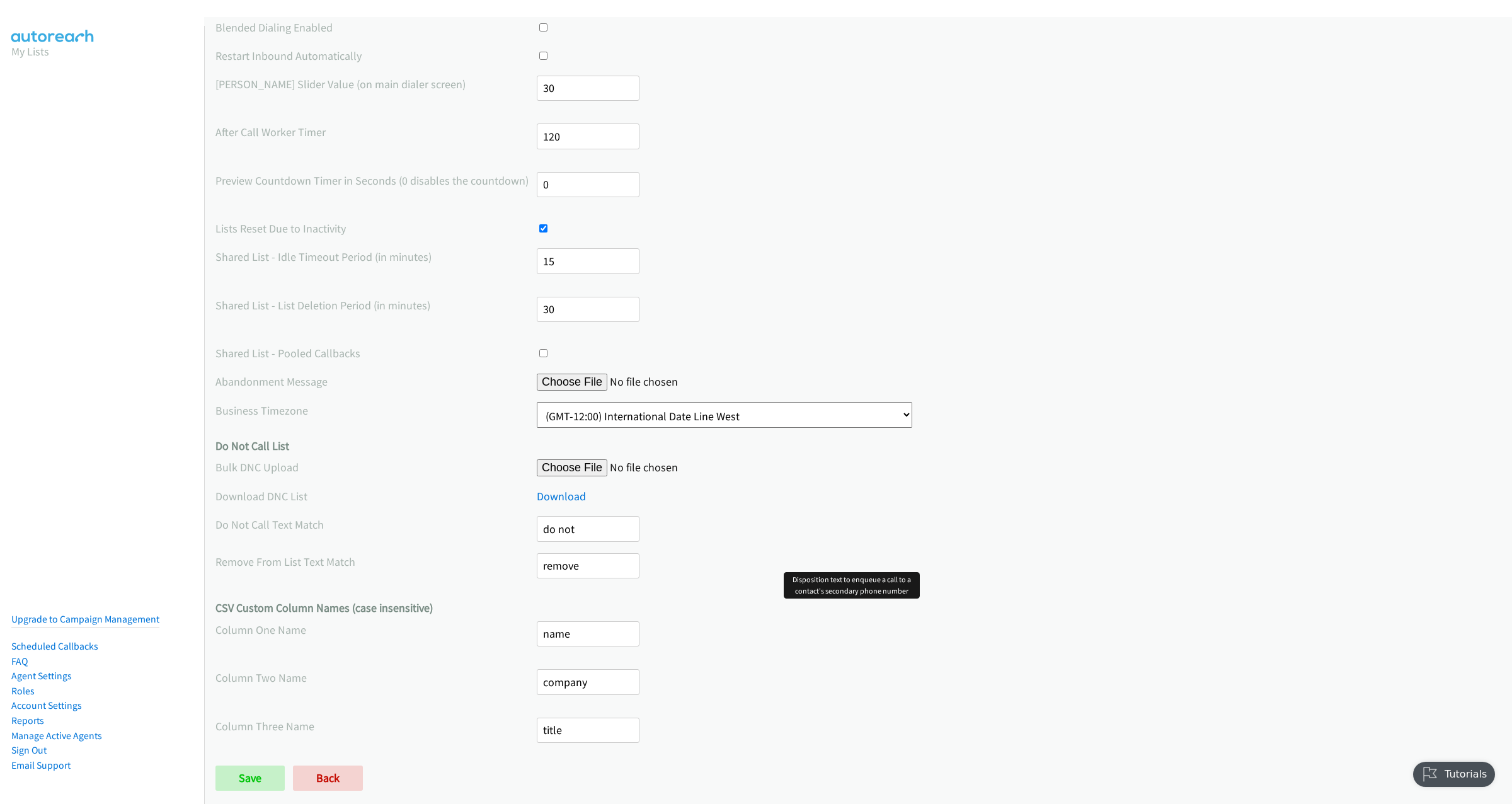
scroll to position [174, 0]
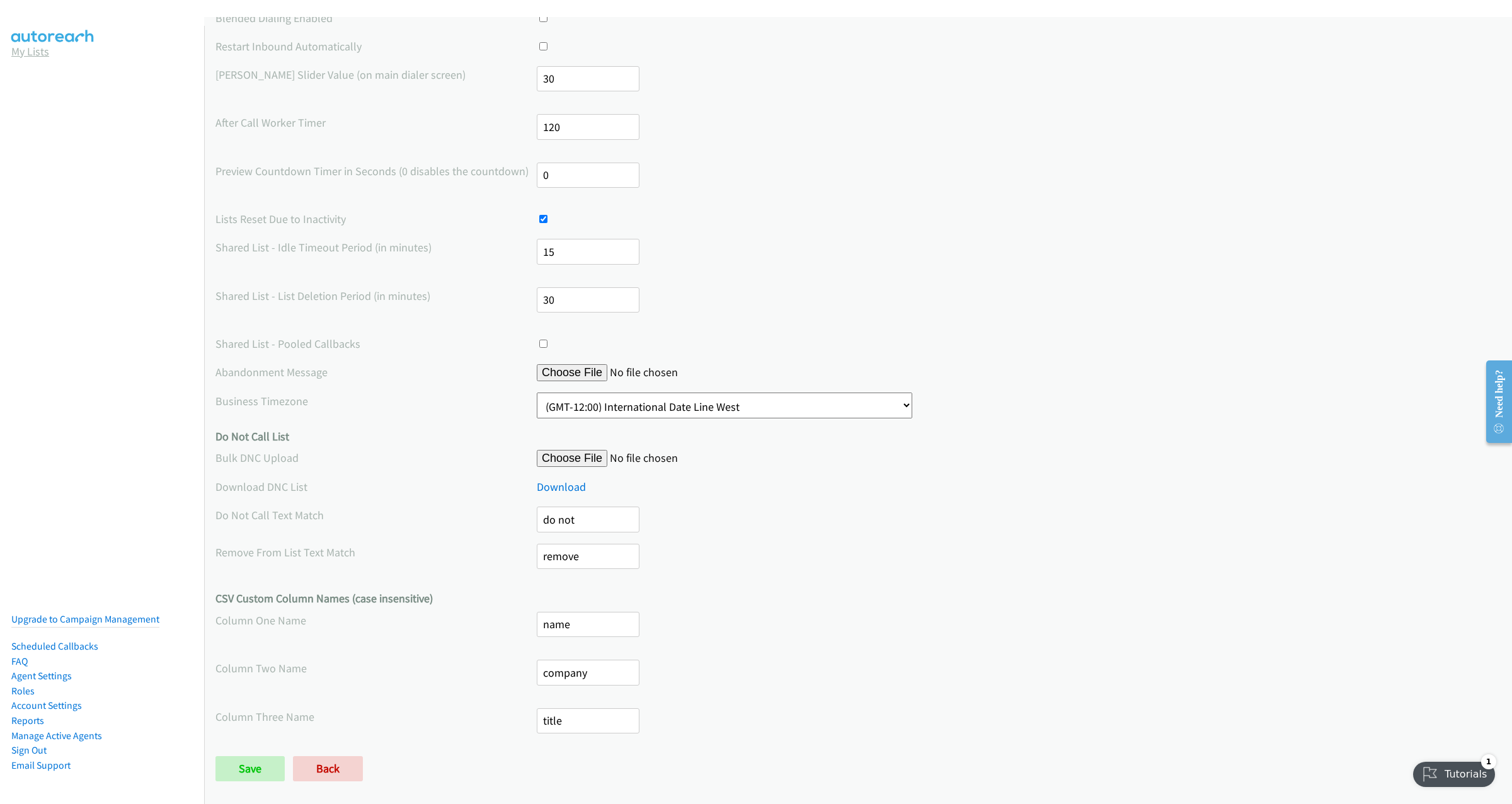
click at [27, 49] on link "My Lists" at bounding box center [30, 52] width 38 height 15
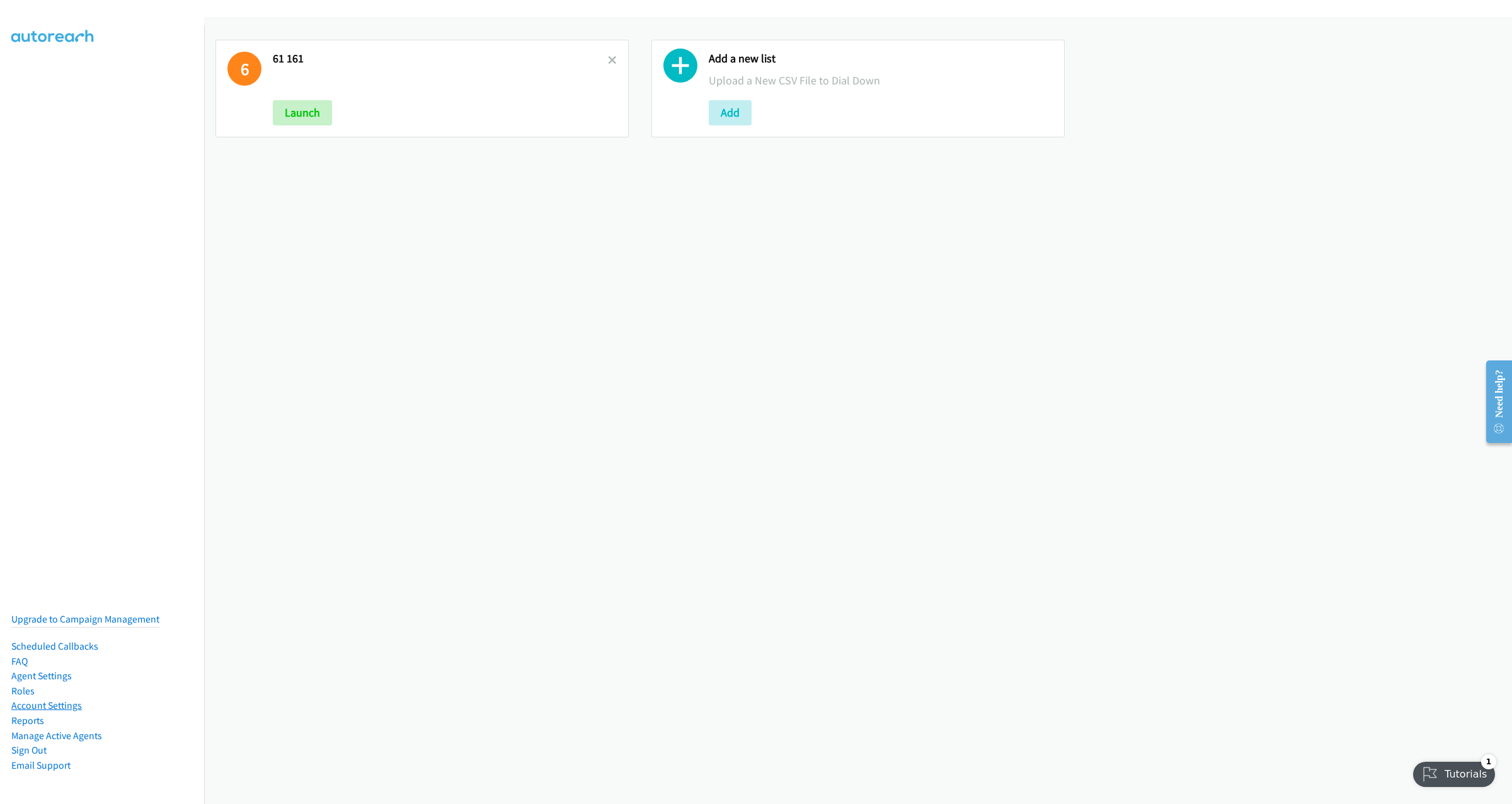
click at [36, 700] on link "Account Settings" at bounding box center [47, 705] width 71 height 12
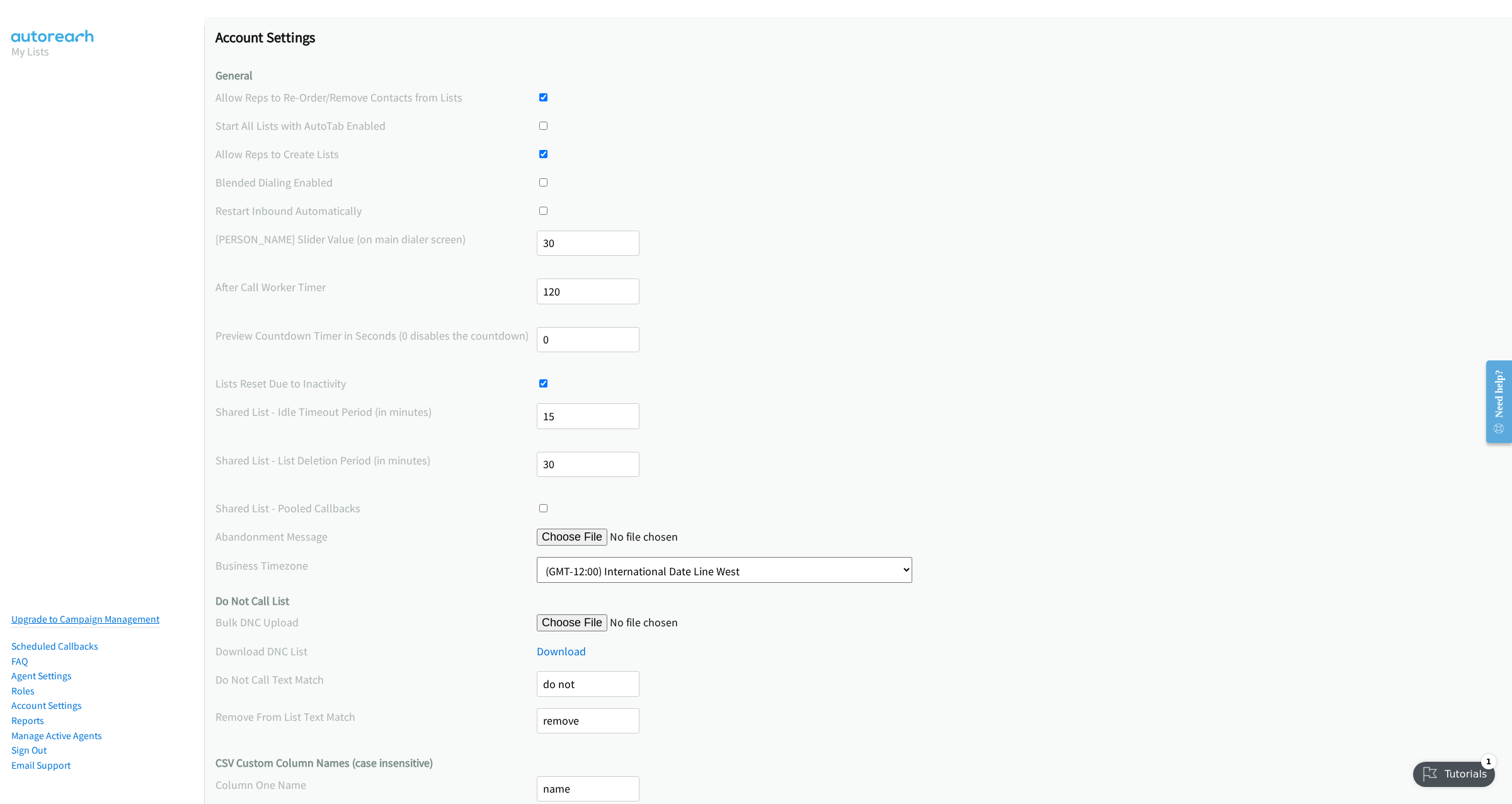
click at [104, 613] on link "Upgrade to Campaign Management" at bounding box center [85, 619] width 148 height 12
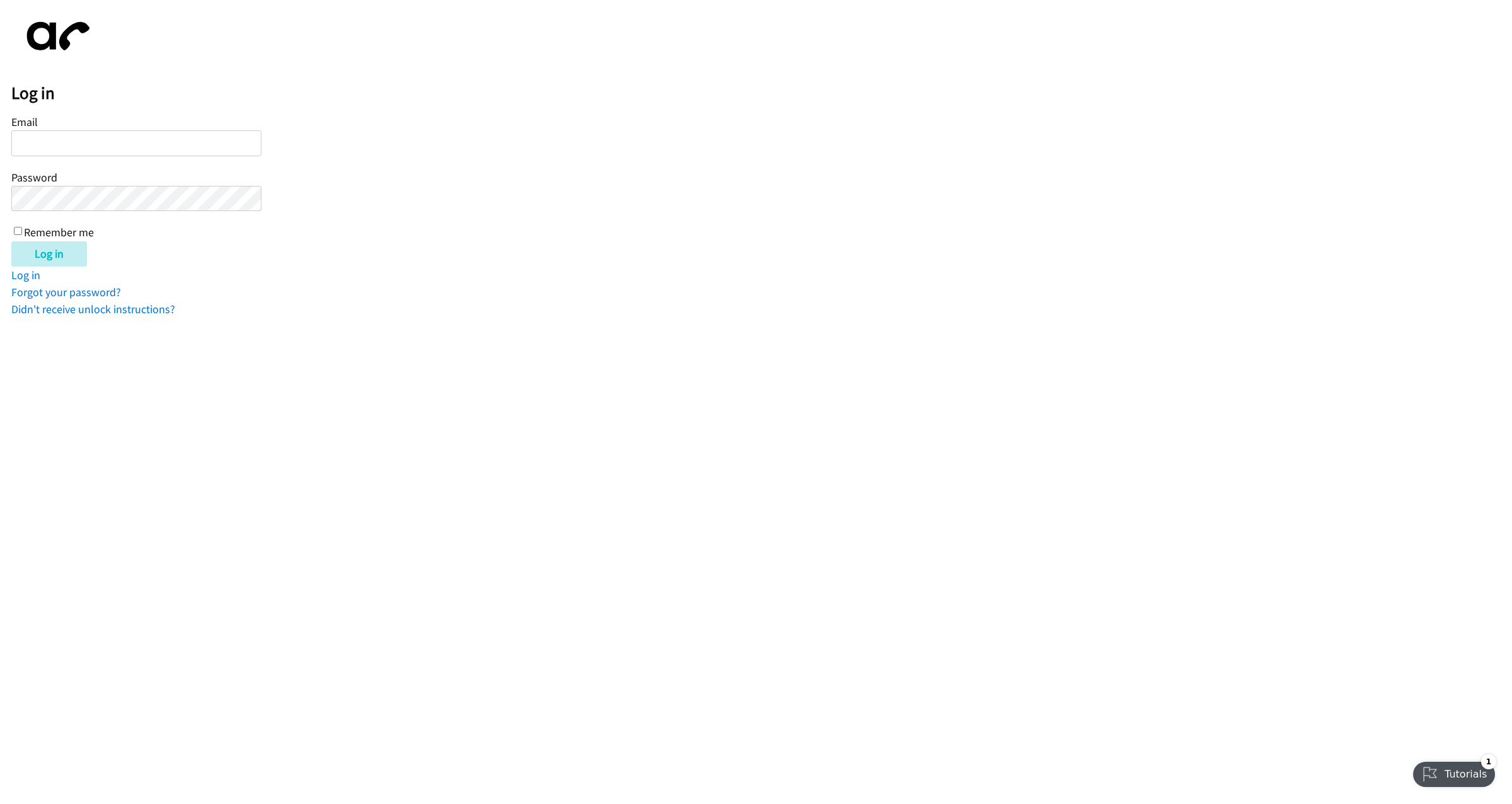
click at [75, 163] on div "Email Password Remember me" at bounding box center [136, 176] width 250 height 128
click at [162, 229] on div "Email Password Remember me" at bounding box center [136, 176] width 250 height 128
click at [77, 142] on input "Email" at bounding box center [136, 143] width 250 height 25
click at [731, 317] on html "Log in Email Password Remember me Log in Log in Forgot your password? Didn't re…" at bounding box center [756, 159] width 1512 height 317
click at [112, 142] on input "Email" at bounding box center [136, 143] width 250 height 25
